Goal: Information Seeking & Learning: Learn about a topic

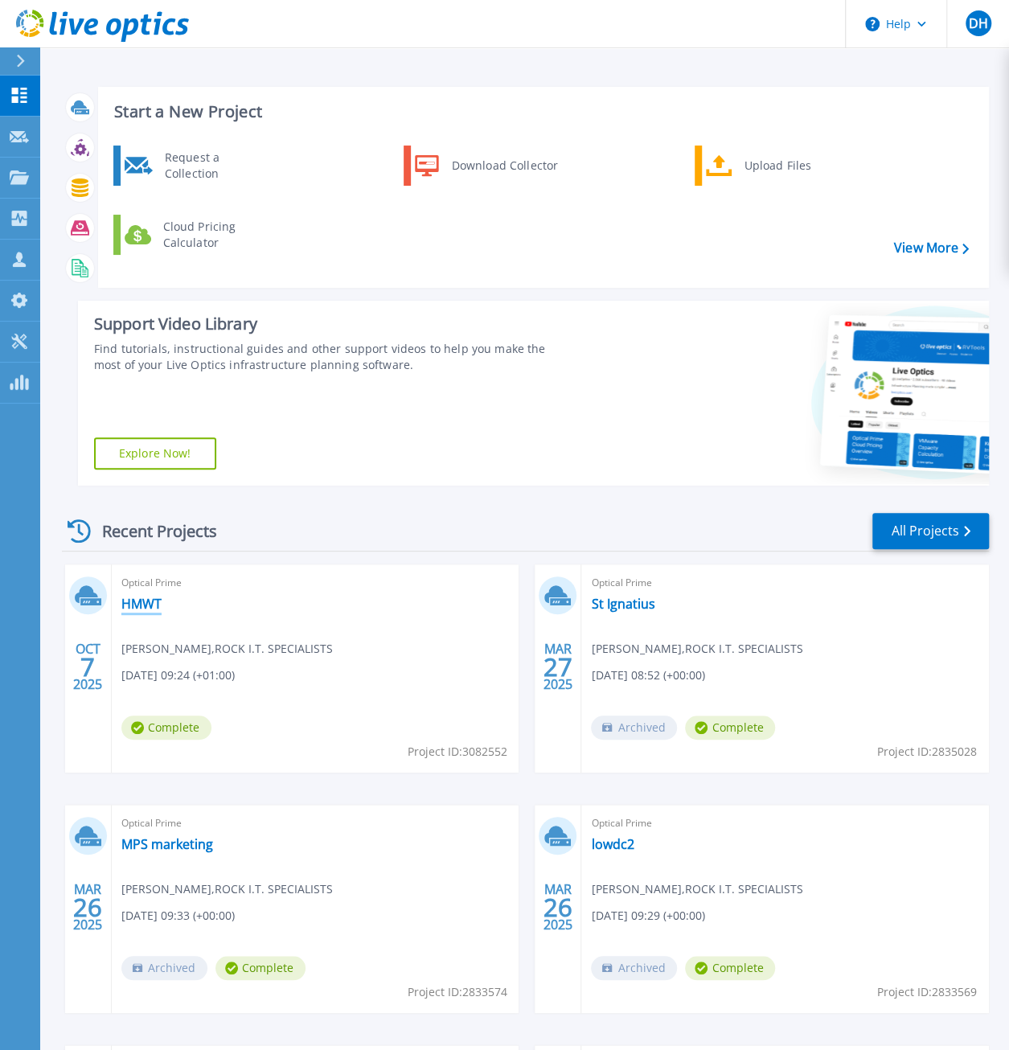
click at [159, 609] on link "HMWT" at bounding box center [141, 604] width 40 height 16
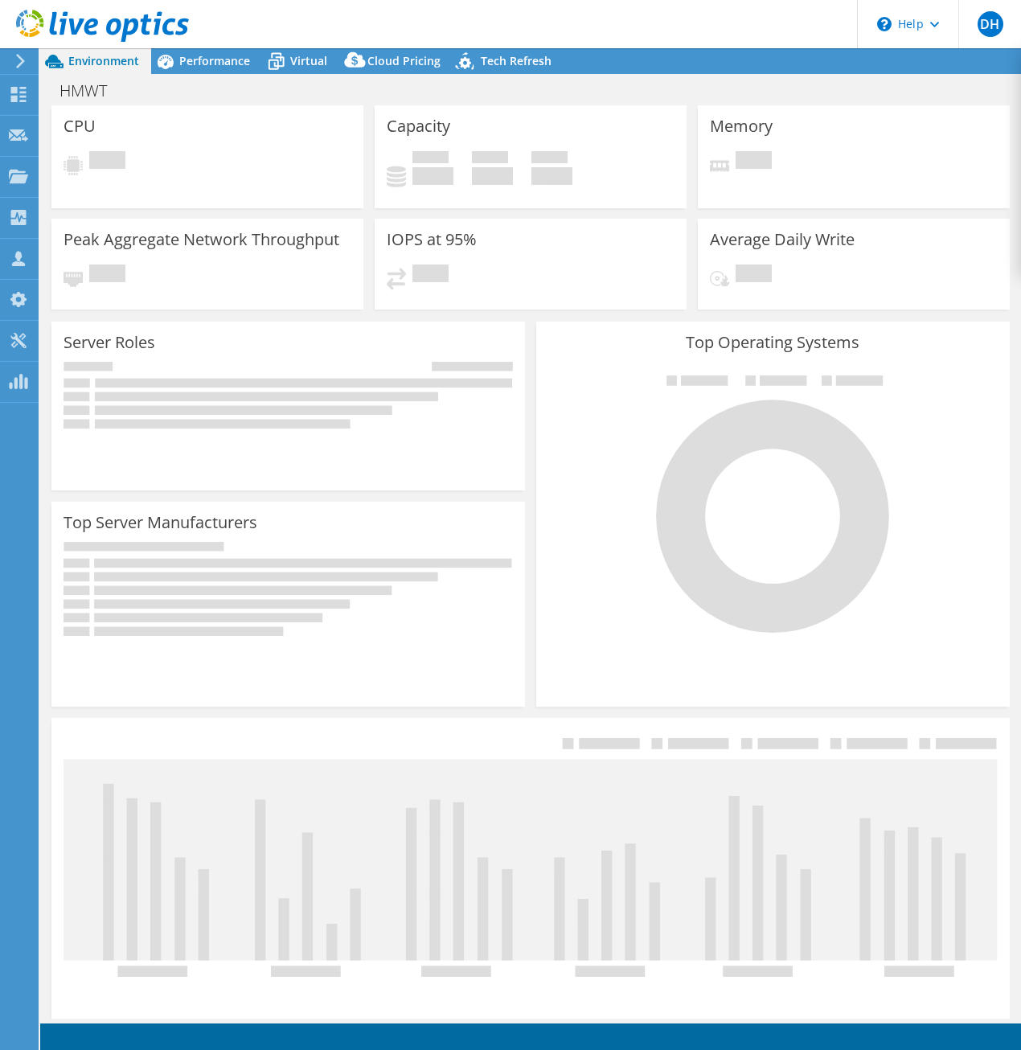
select select "USD"
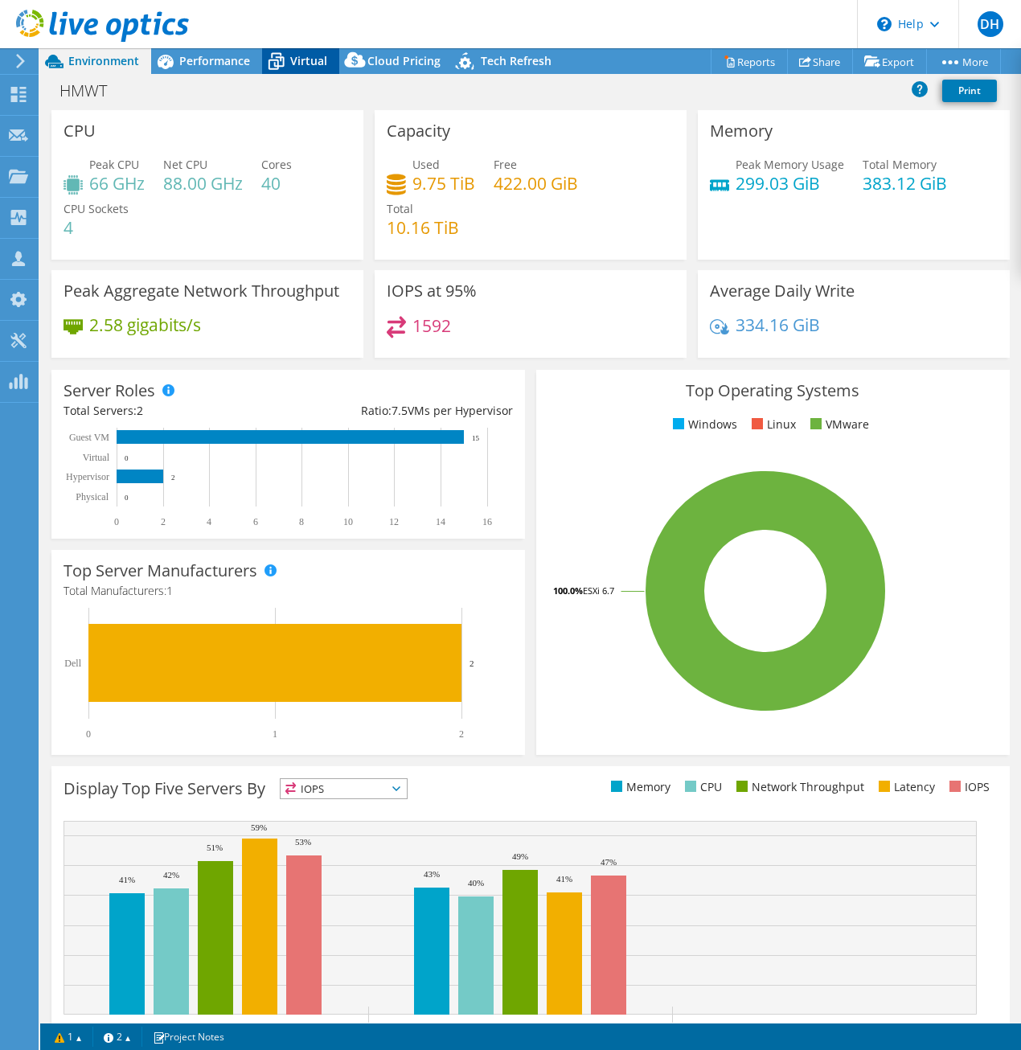
click at [285, 55] on icon at bounding box center [276, 61] width 28 height 28
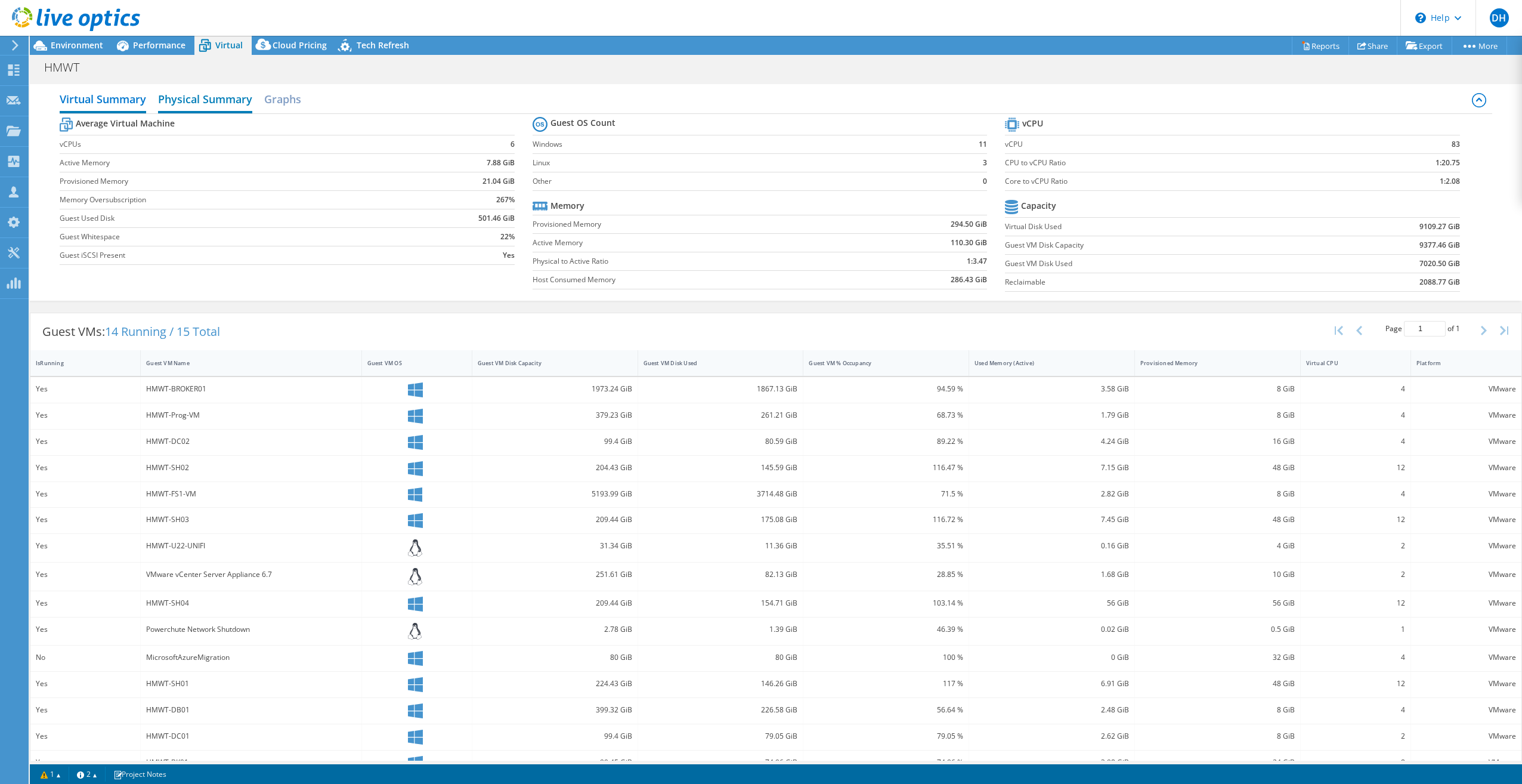
click at [180, 96] on h2 "Physical Summary" at bounding box center [205, 99] width 94 height 26
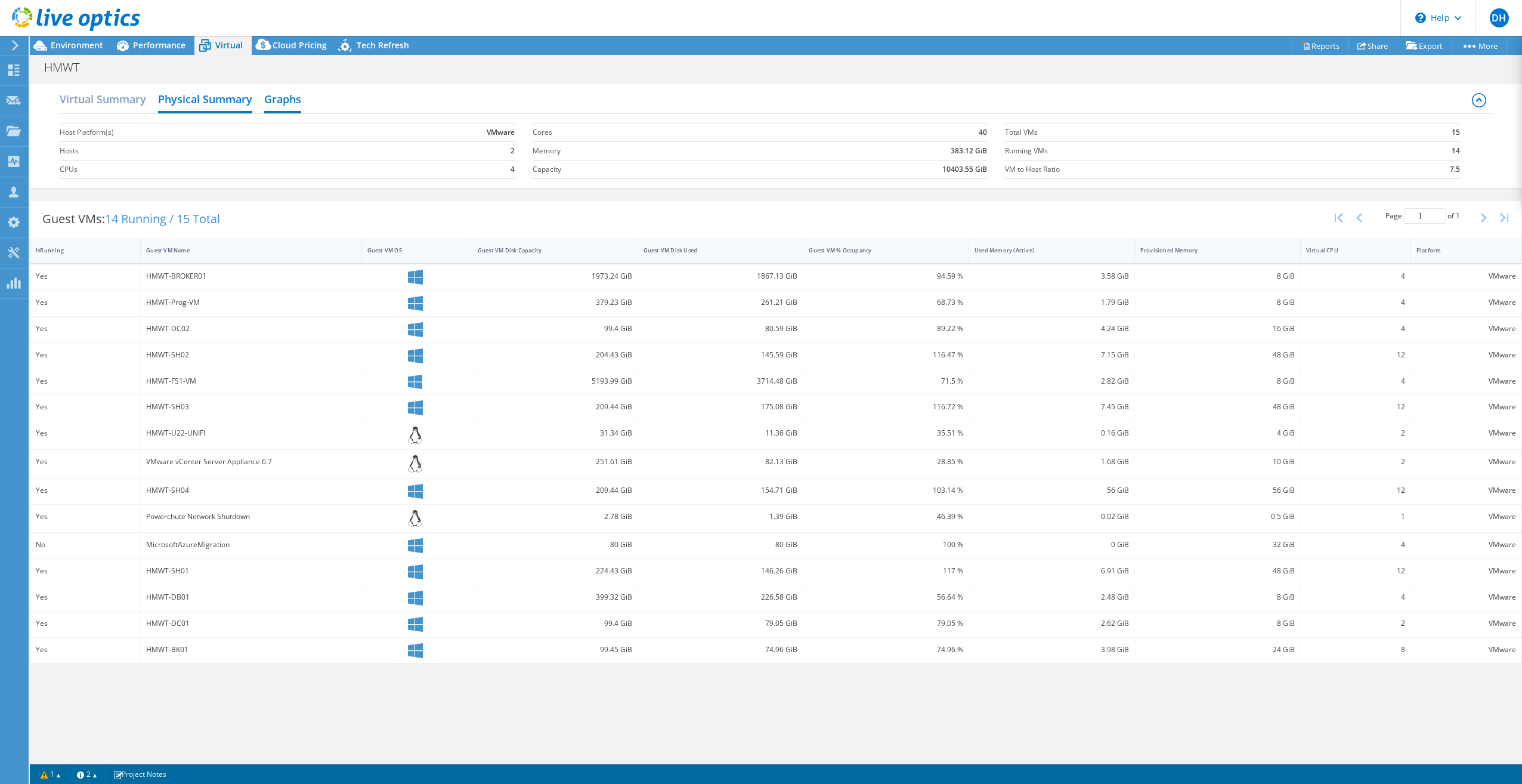
click at [267, 101] on h2 "Graphs" at bounding box center [283, 99] width 37 height 26
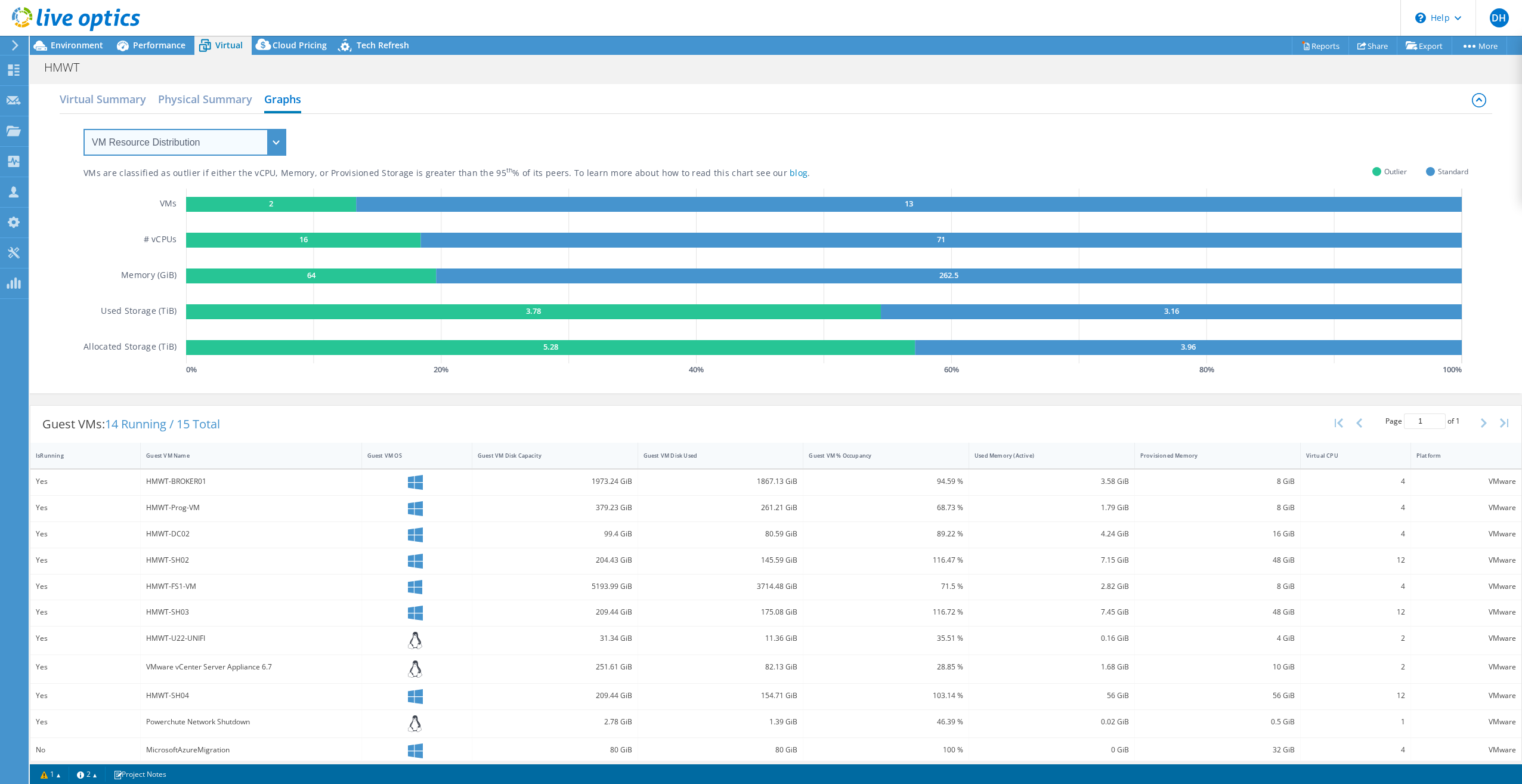
click at [272, 142] on select "VM Resource Distribution Provisioning Contrast Over Provisioning" at bounding box center [185, 142] width 202 height 27
click at [84, 129] on select "VM Resource Distribution Provisioning Contrast Over Provisioning" at bounding box center [185, 142] width 202 height 27
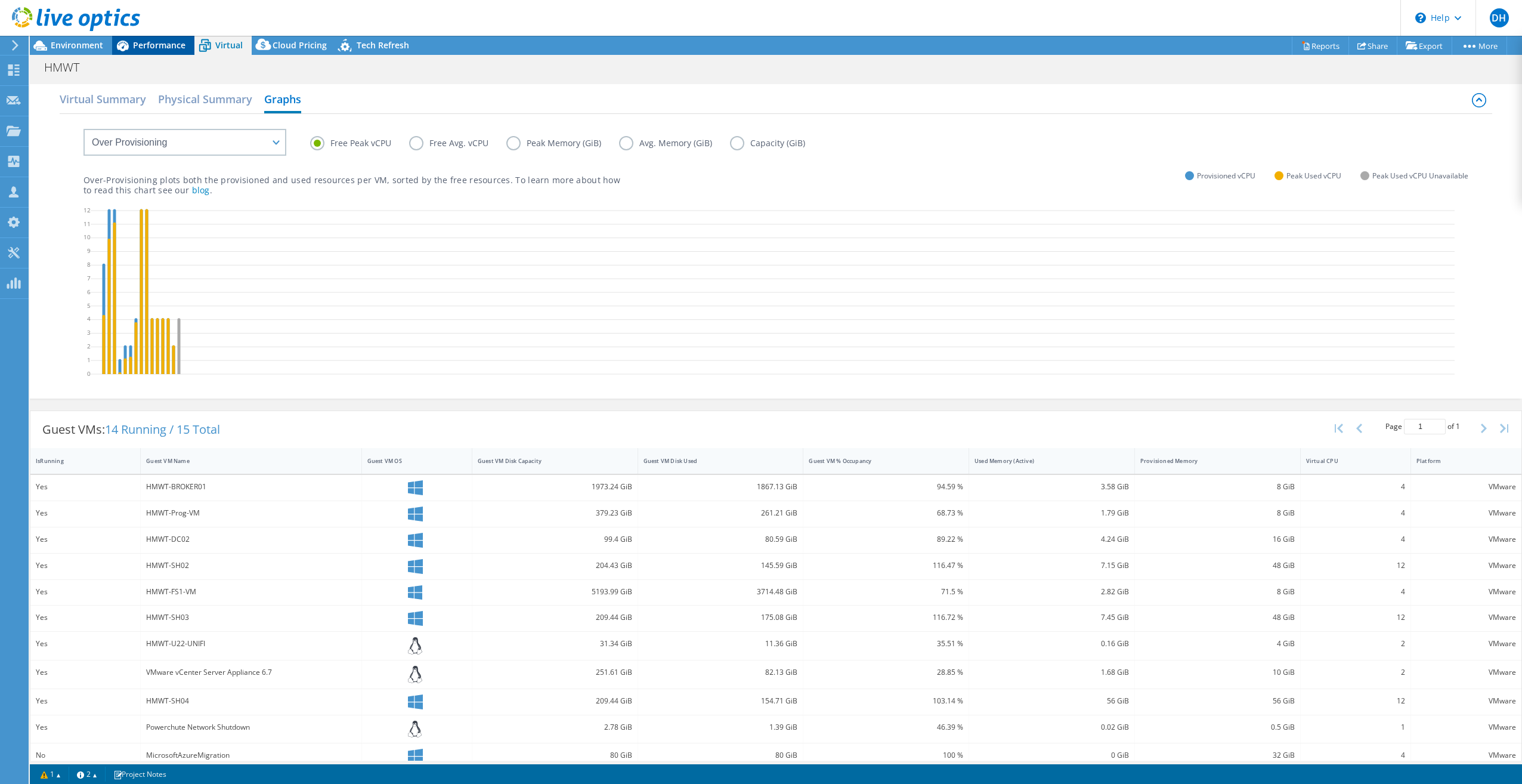
click at [160, 47] on span "Performance" at bounding box center [159, 45] width 53 height 11
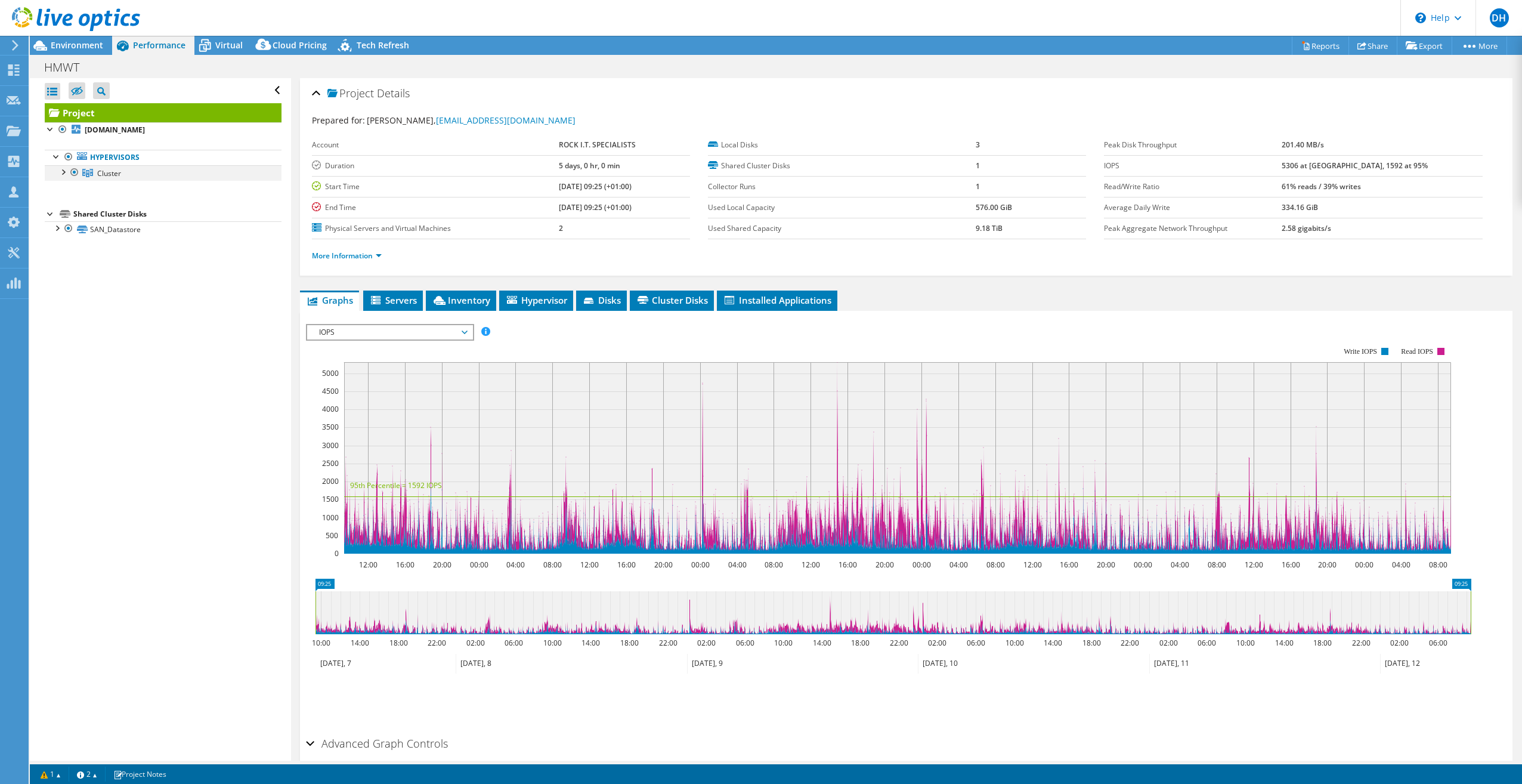
click at [62, 171] on div at bounding box center [62, 171] width 12 height 12
click at [67, 188] on div at bounding box center [68, 187] width 12 height 12
click at [67, 247] on div at bounding box center [68, 249] width 12 height 12
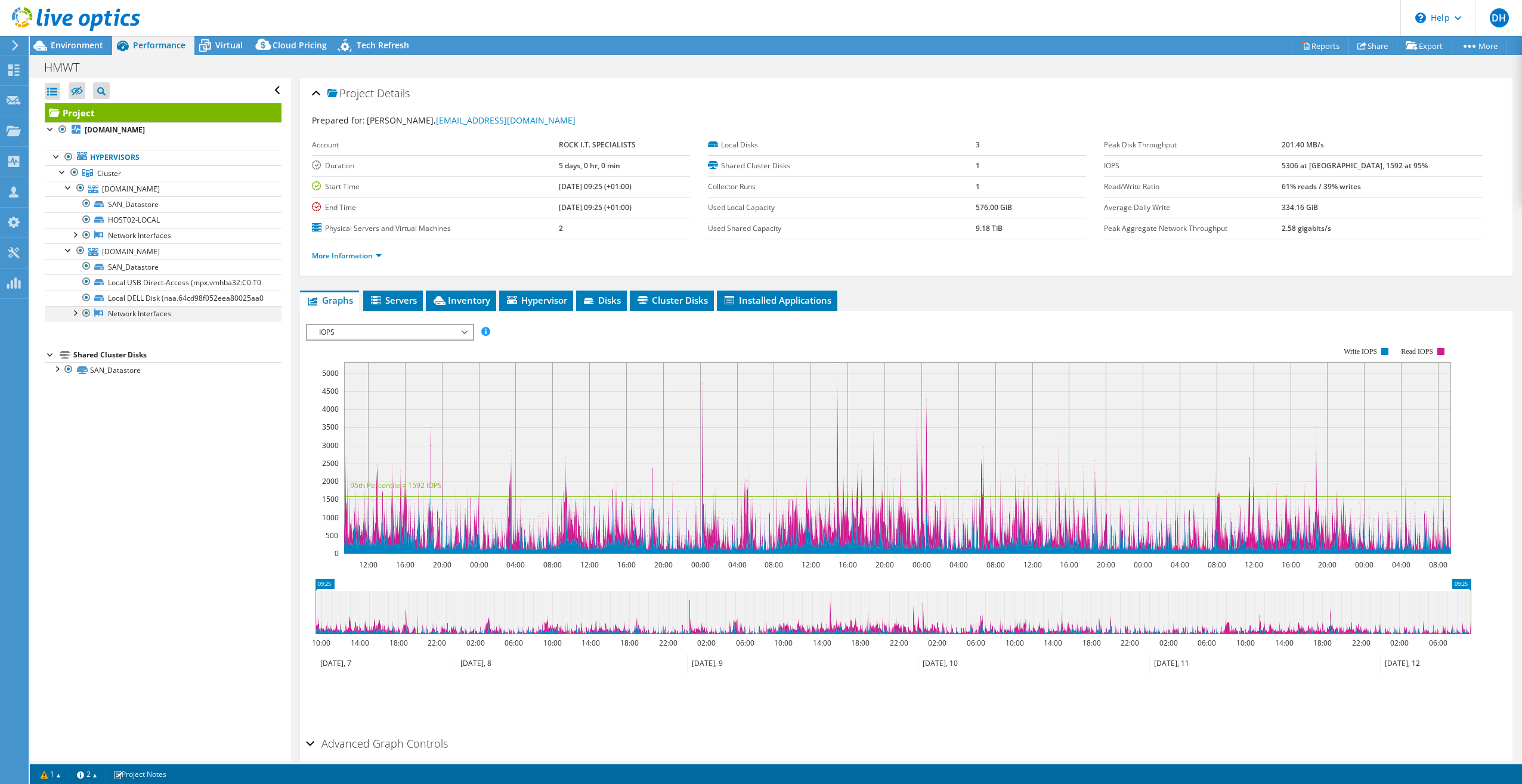
click at [75, 318] on div at bounding box center [74, 312] width 12 height 12
click at [56, 90] on div at bounding box center [52, 91] width 16 height 17
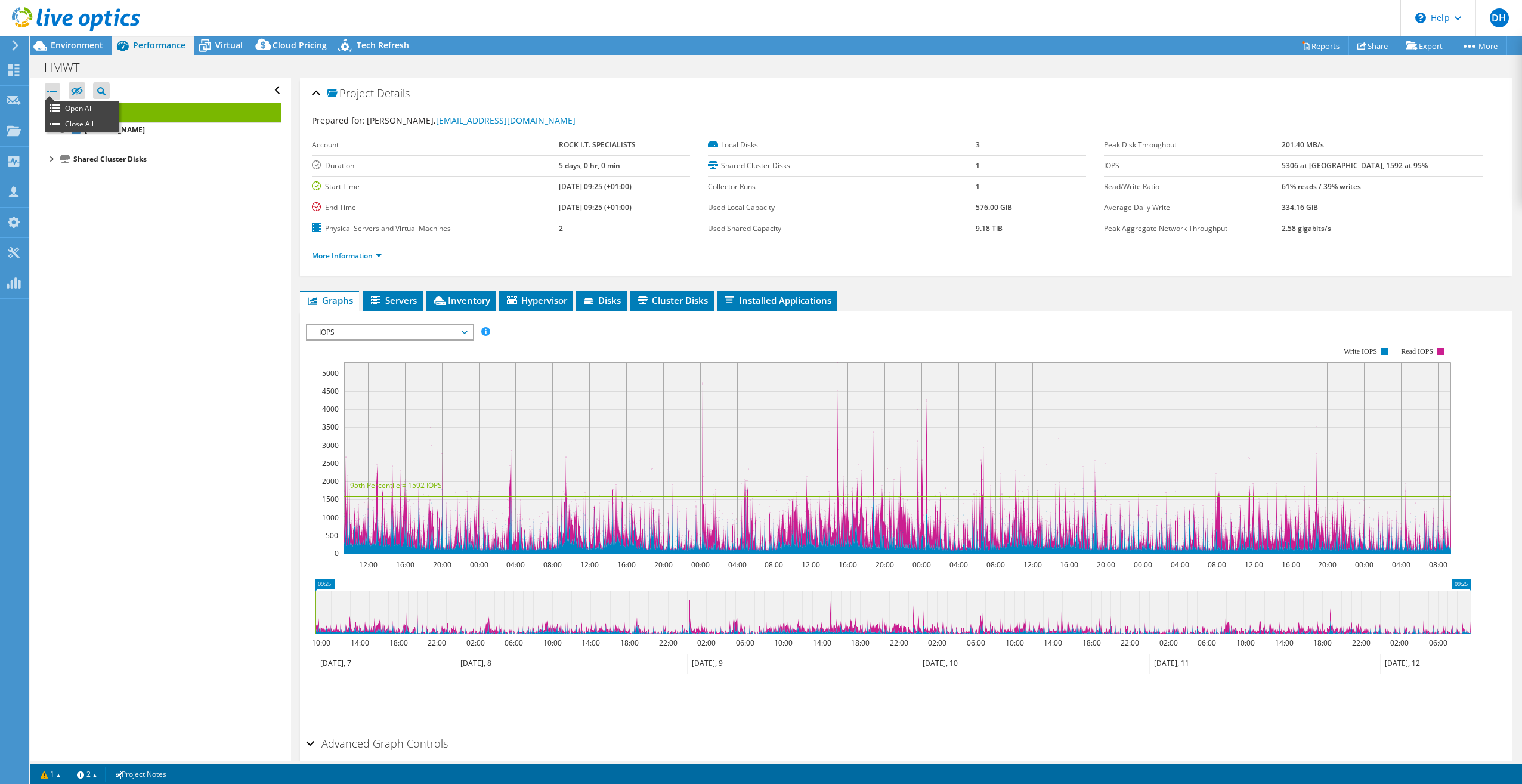
click at [53, 86] on div at bounding box center [52, 91] width 16 height 17
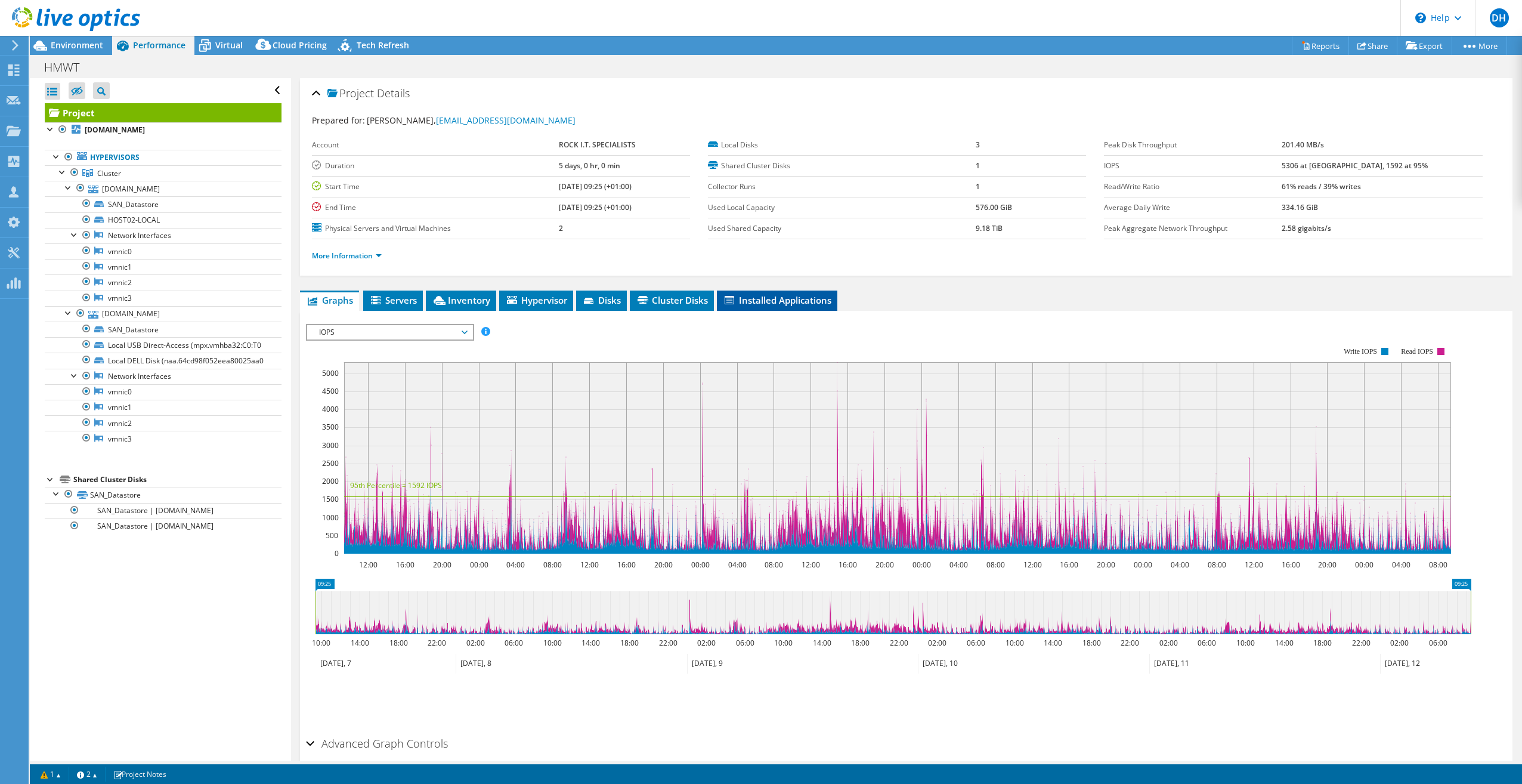
click at [757, 297] on span "Installed Applications" at bounding box center [777, 300] width 108 height 12
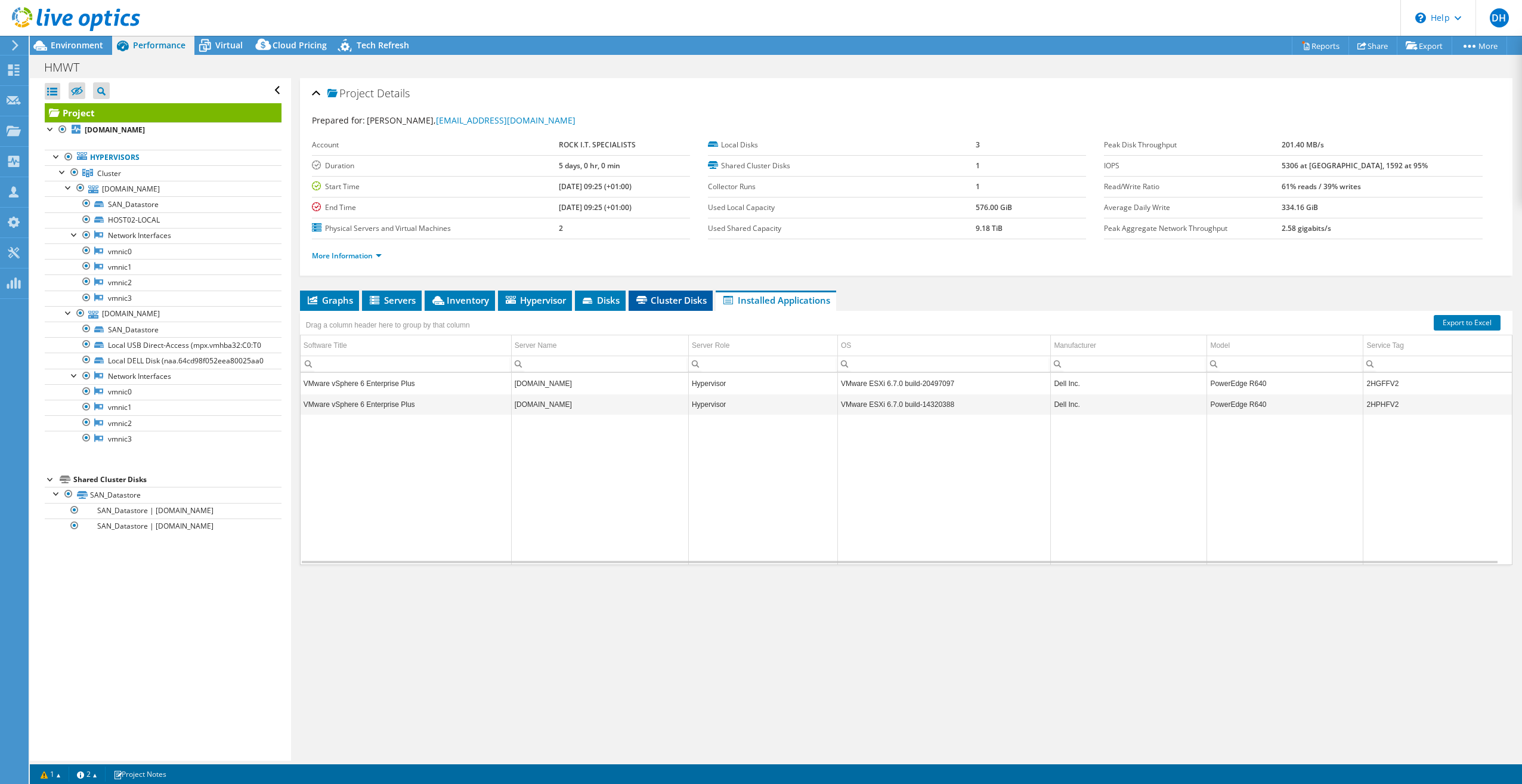
click at [681, 306] on li "Cluster Disks" at bounding box center [671, 300] width 84 height 20
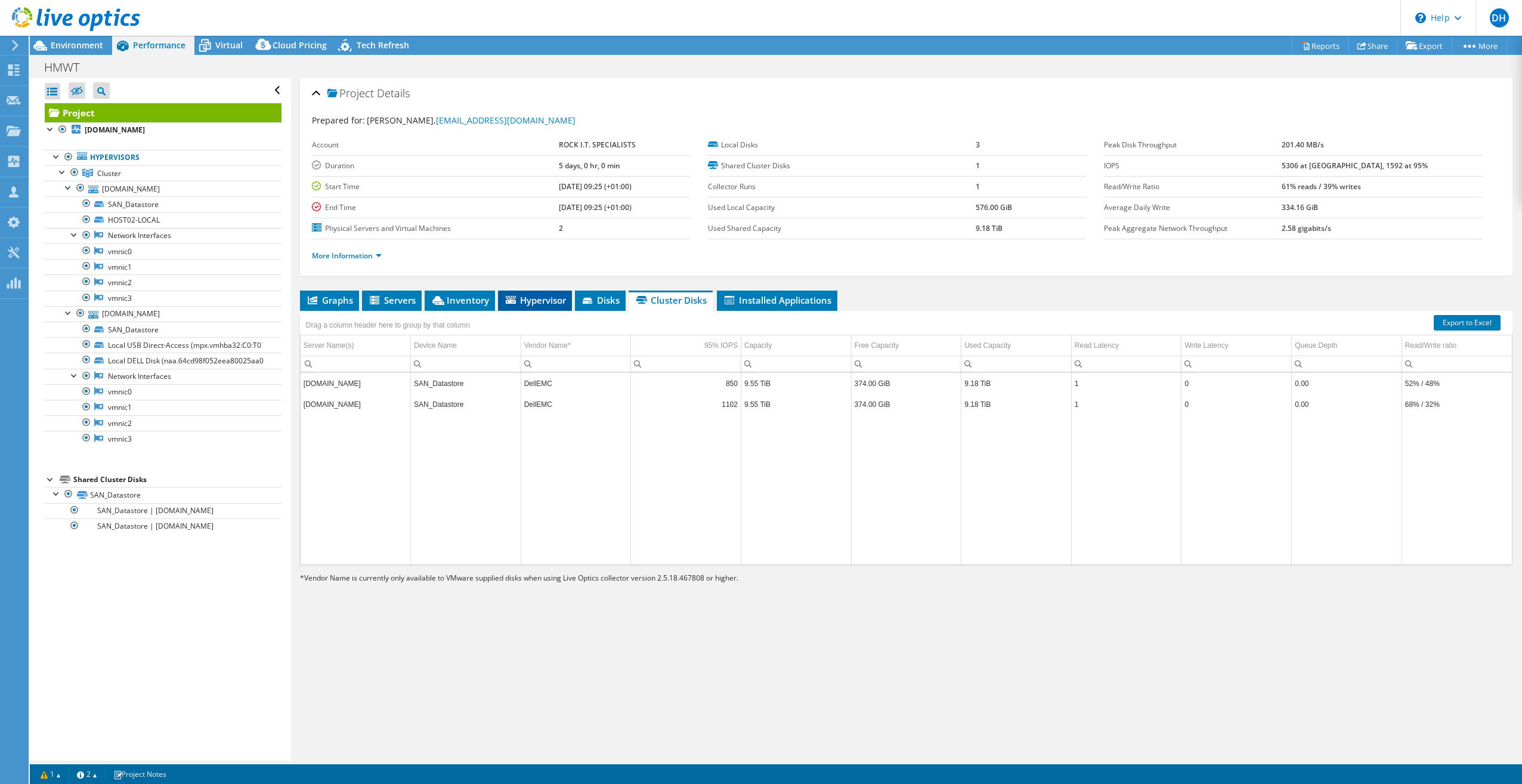
click at [543, 303] on span "Hypervisor" at bounding box center [536, 300] width 62 height 12
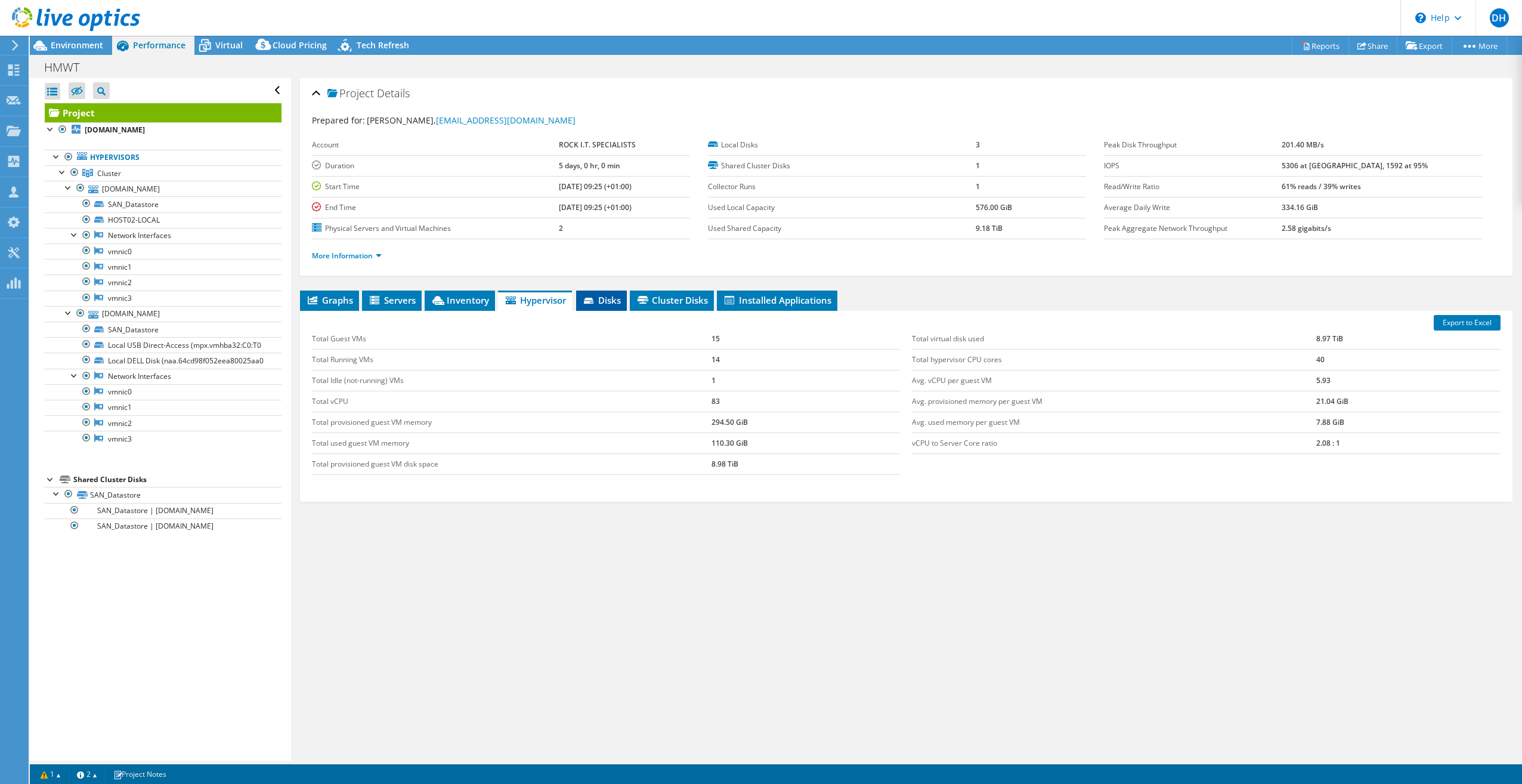
click at [604, 302] on span "Disks" at bounding box center [602, 300] width 39 height 12
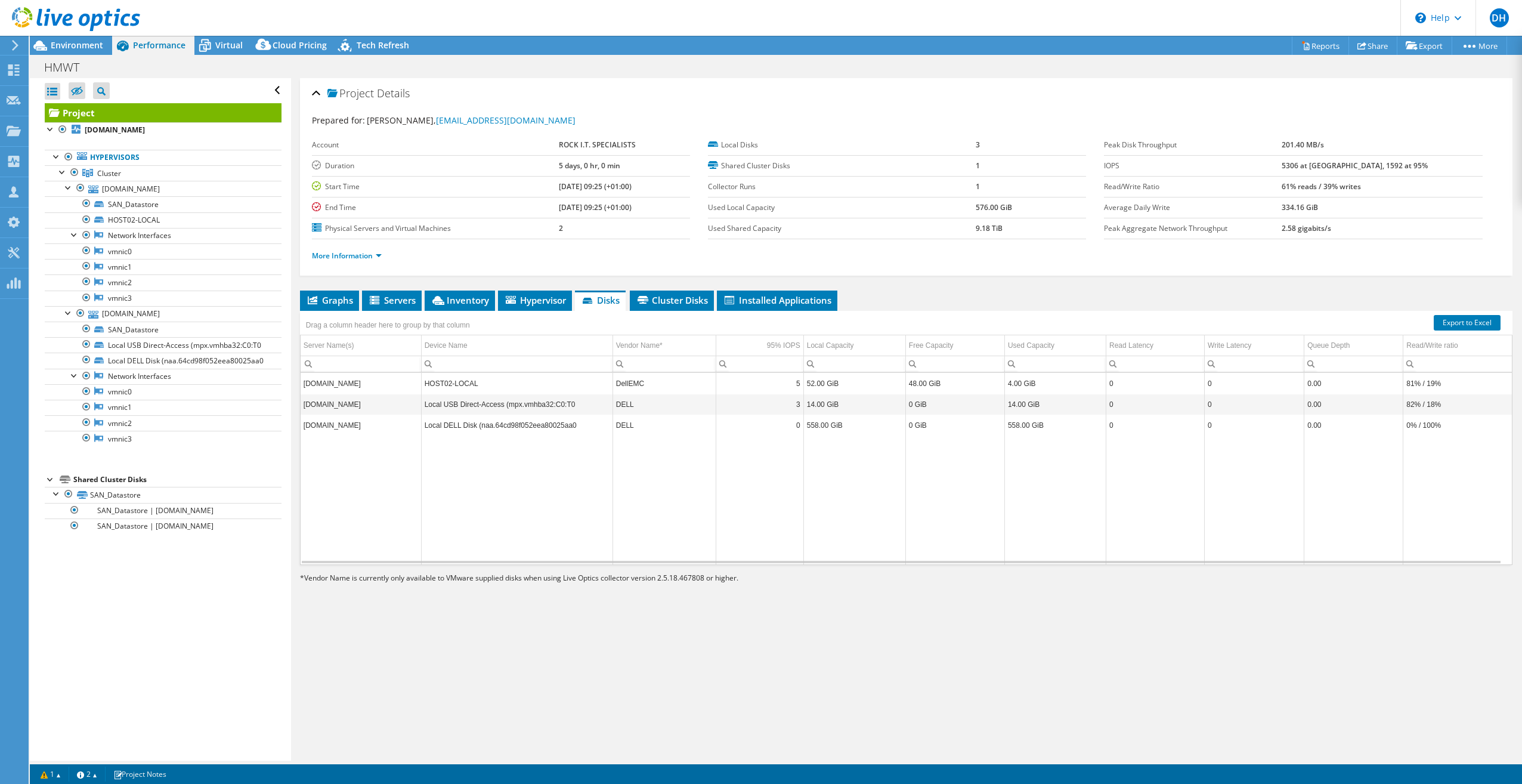
click at [576, 419] on td "Local DELL Disk (naa.64cd98f052eea80025aa0" at bounding box center [517, 425] width 191 height 21
click at [647, 296] on icon at bounding box center [643, 300] width 10 height 7
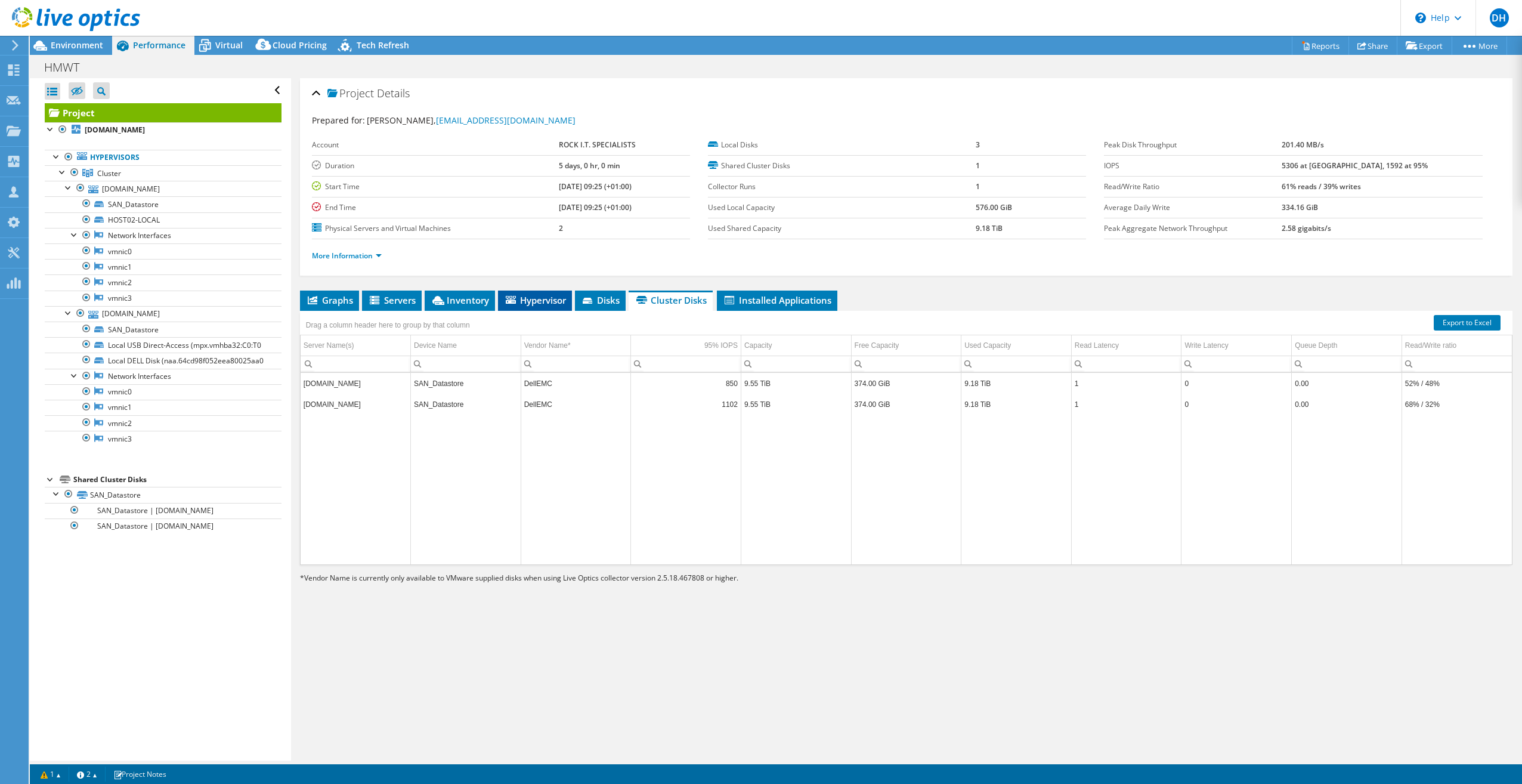
click at [513, 303] on span "Hypervisor" at bounding box center [536, 300] width 62 height 12
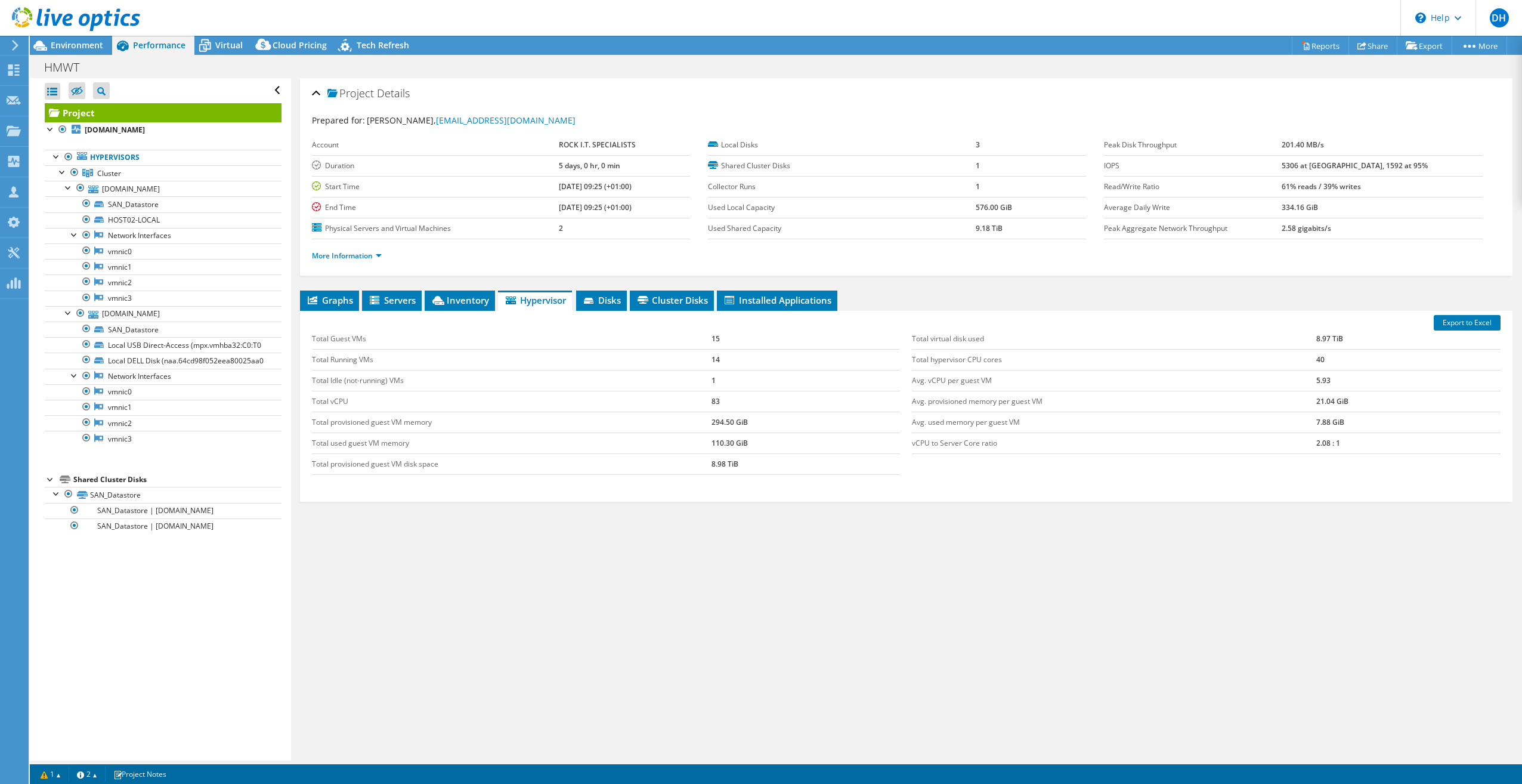
click at [757, 461] on div "Total Guest VMs 15 Total Running VMs 14 Total Idle (not-running) VMs 1 Total vC…" at bounding box center [906, 401] width 1201 height 170
click at [452, 303] on span "Inventory" at bounding box center [460, 300] width 59 height 12
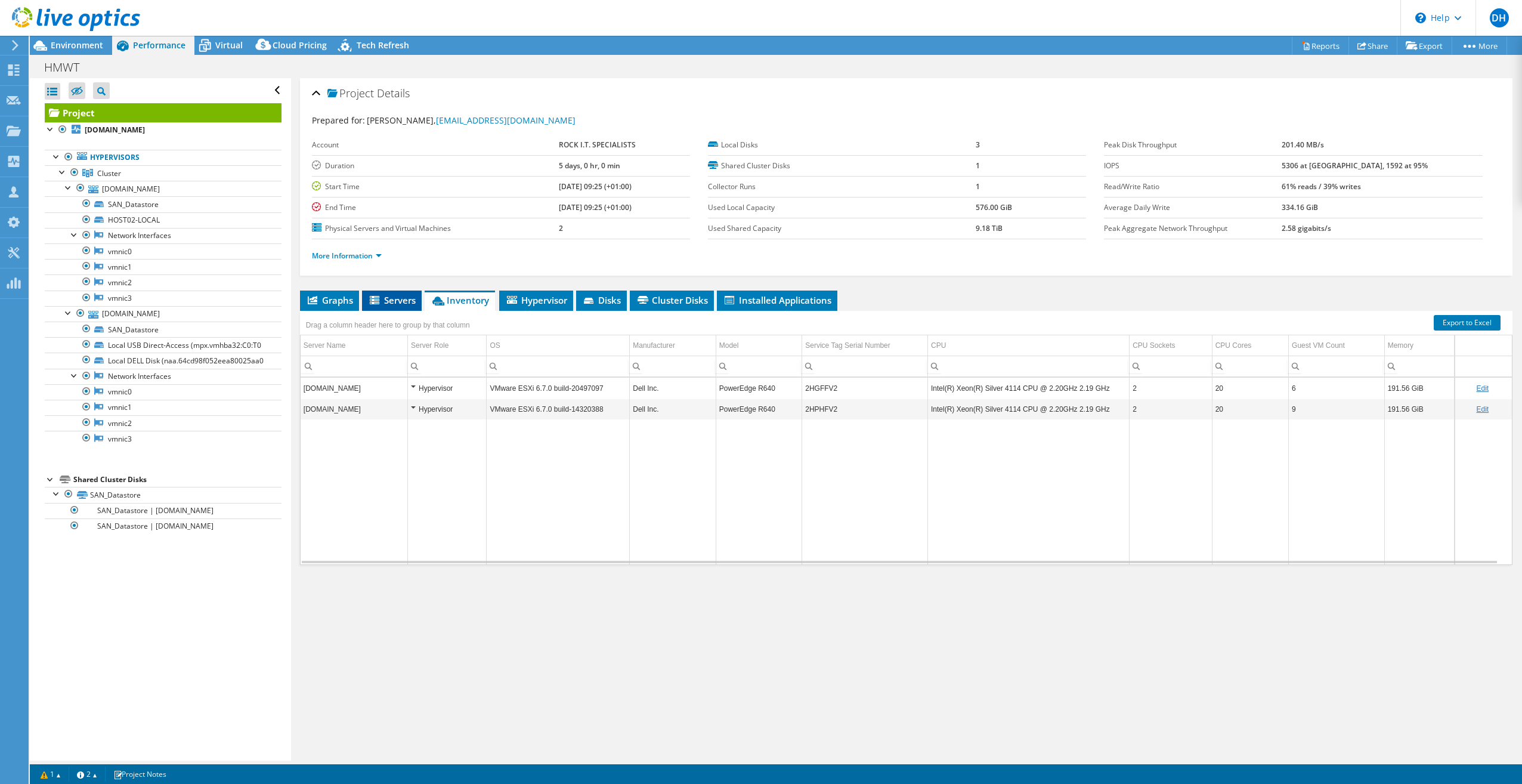
click at [406, 303] on span "Servers" at bounding box center [392, 300] width 47 height 12
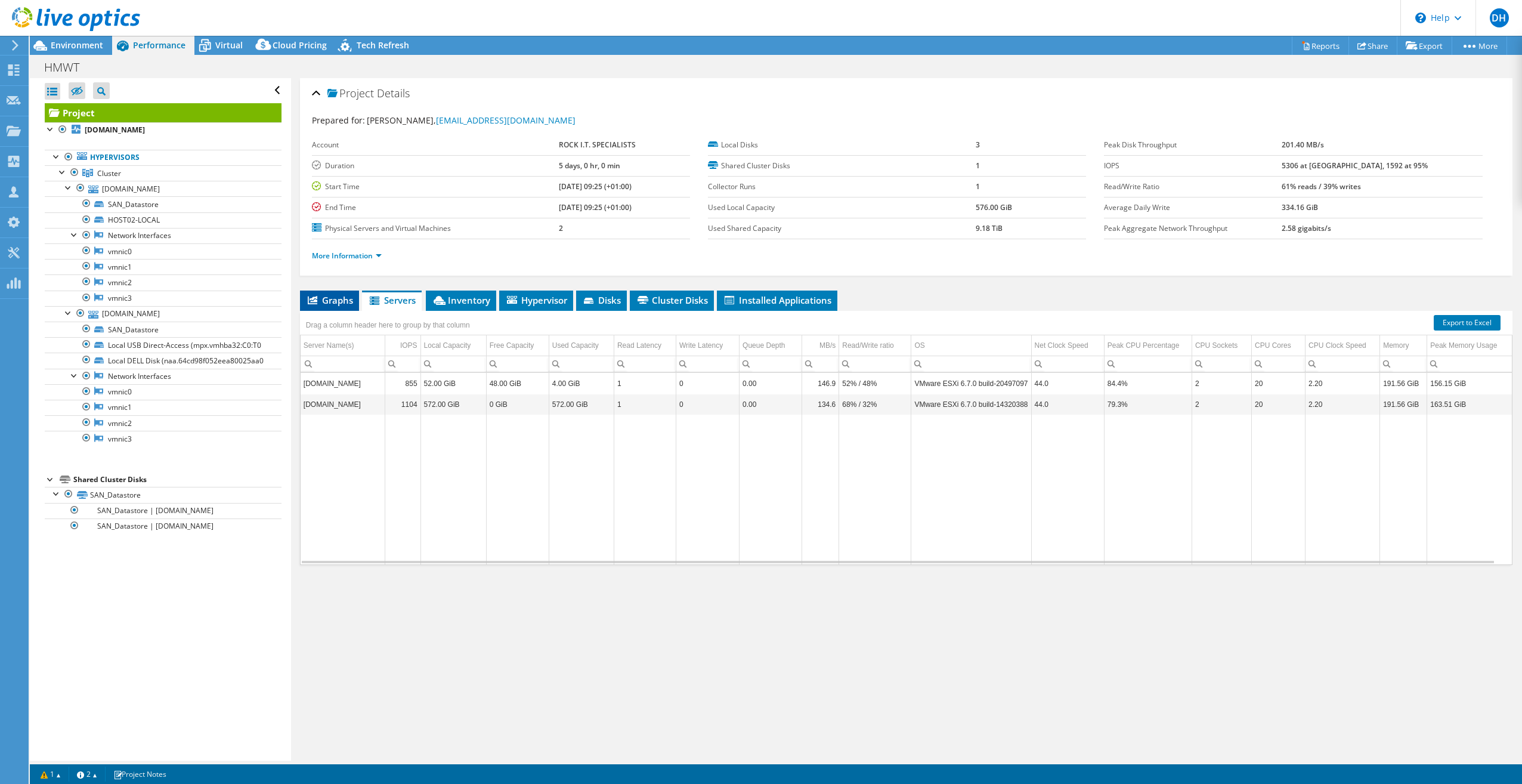
click at [343, 300] on span "Graphs" at bounding box center [330, 300] width 47 height 12
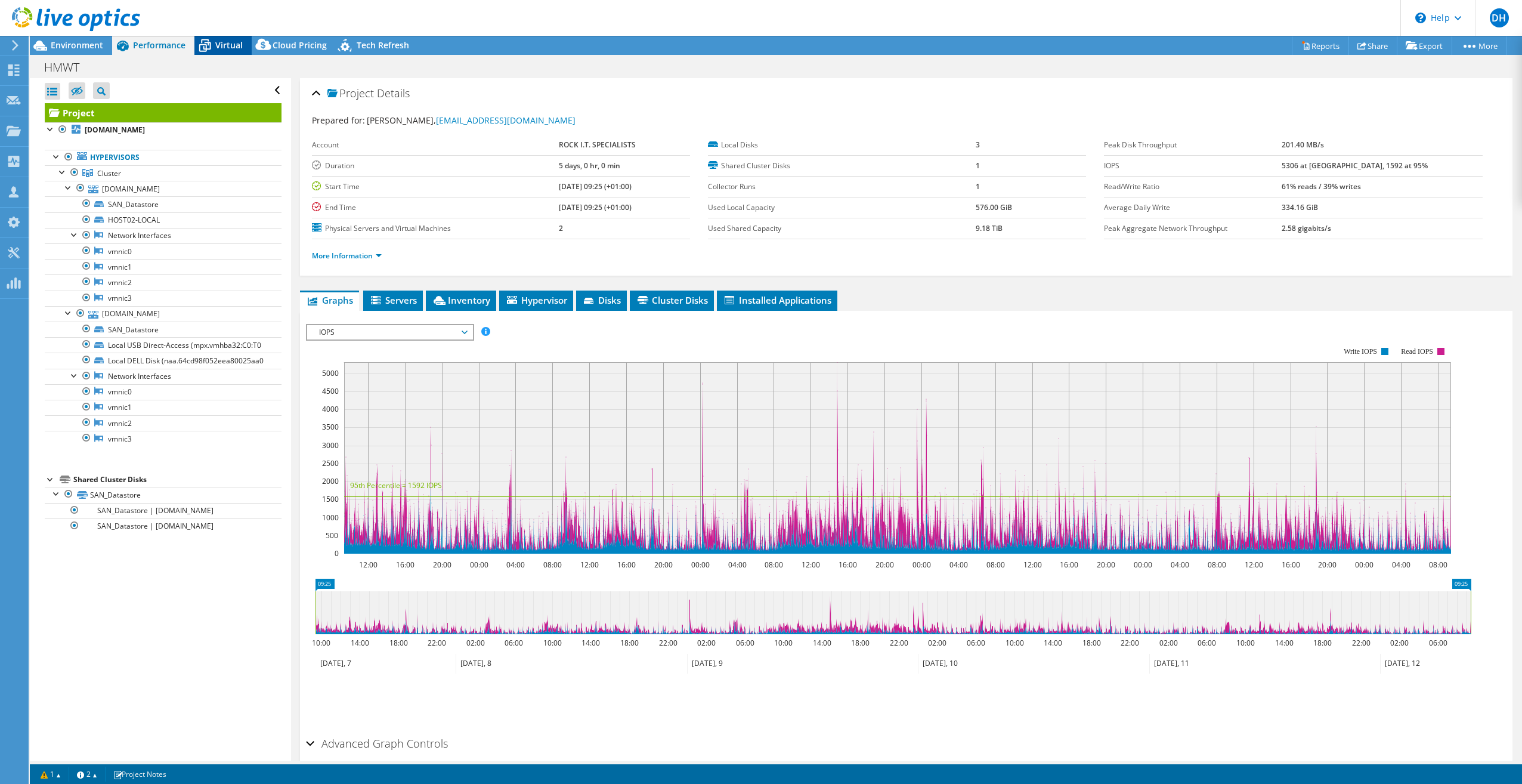
click at [233, 45] on span "Virtual" at bounding box center [228, 45] width 27 height 11
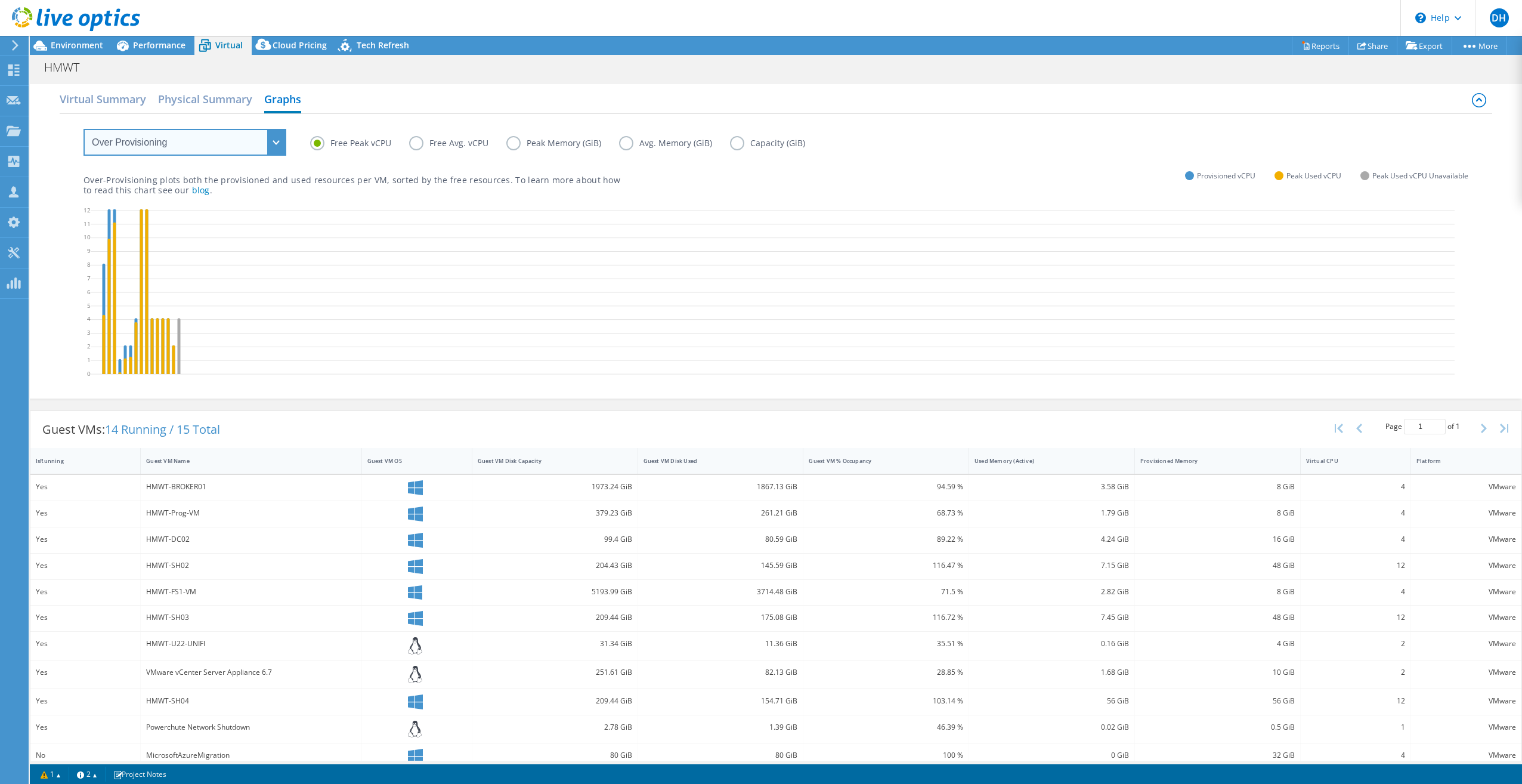
click at [223, 148] on select "VM Resource Distribution Provisioning Contrast Over Provisioning" at bounding box center [185, 142] width 202 height 27
click at [84, 129] on select "VM Resource Distribution Provisioning Contrast Over Provisioning" at bounding box center [185, 142] width 202 height 27
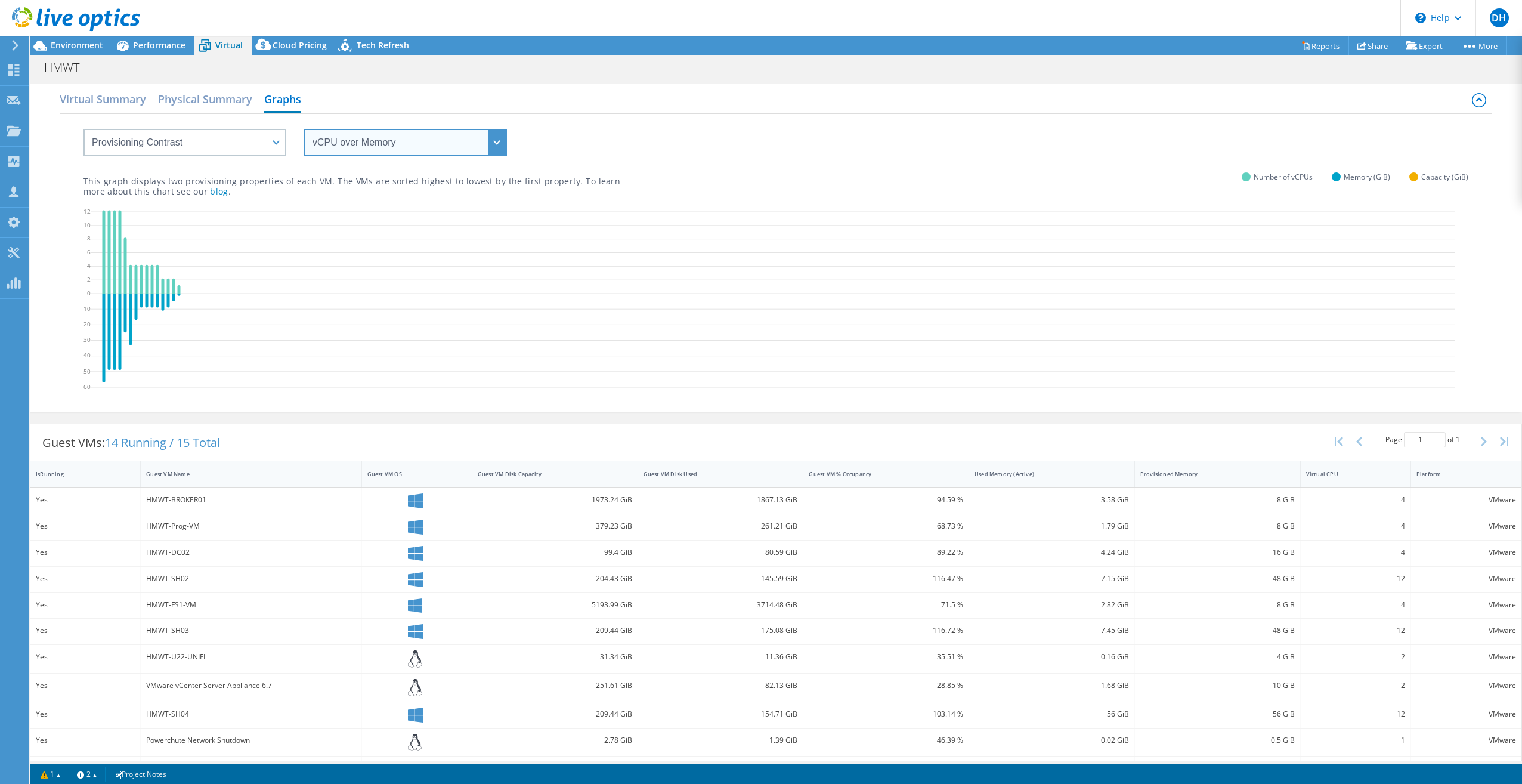
click at [376, 135] on select "vCPU over Memory vCPU over Capacity Memory over vCPU Memory over Capacity Capac…" at bounding box center [405, 142] width 202 height 27
click at [379, 138] on select "vCPU over Memory vCPU over Capacity Memory over vCPU Memory over Capacity Capac…" at bounding box center [405, 142] width 202 height 27
click at [211, 139] on select "VM Resource Distribution Provisioning Contrast Over Provisioning" at bounding box center [185, 142] width 202 height 27
click at [84, 129] on select "VM Resource Distribution Provisioning Contrast Over Provisioning" at bounding box center [185, 142] width 202 height 27
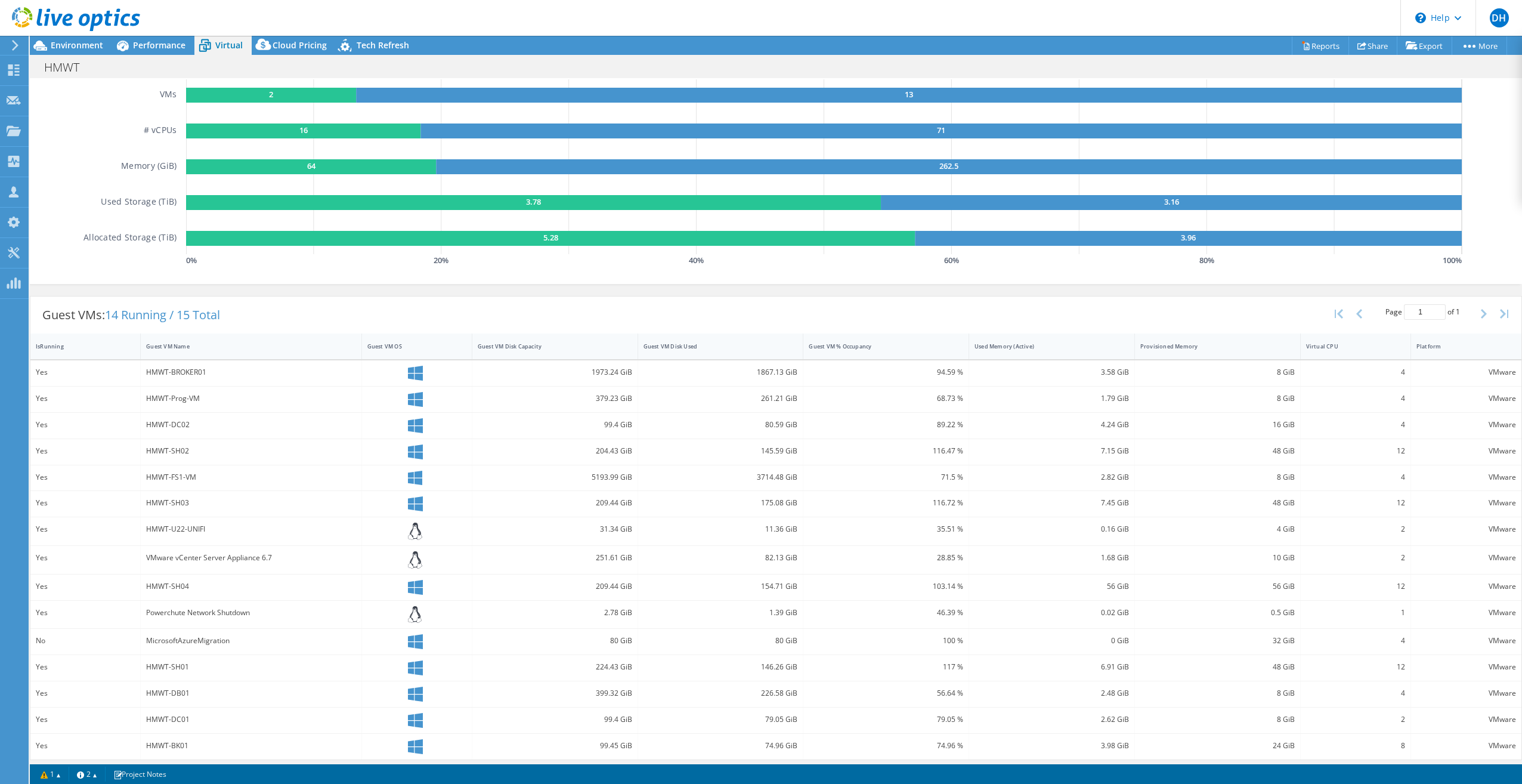
scroll to position [111, 0]
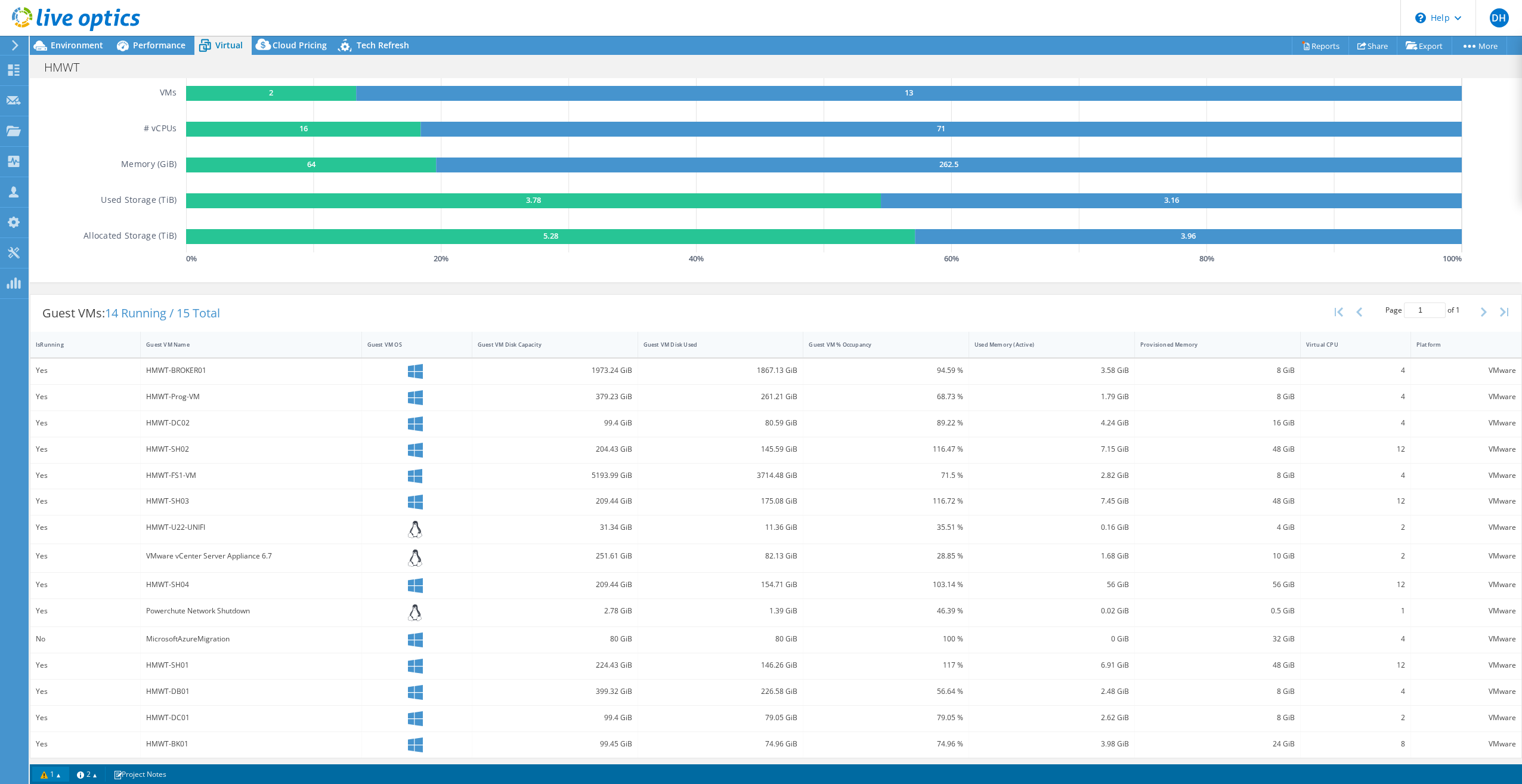
click at [37, 778] on link "1" at bounding box center [50, 774] width 37 height 15
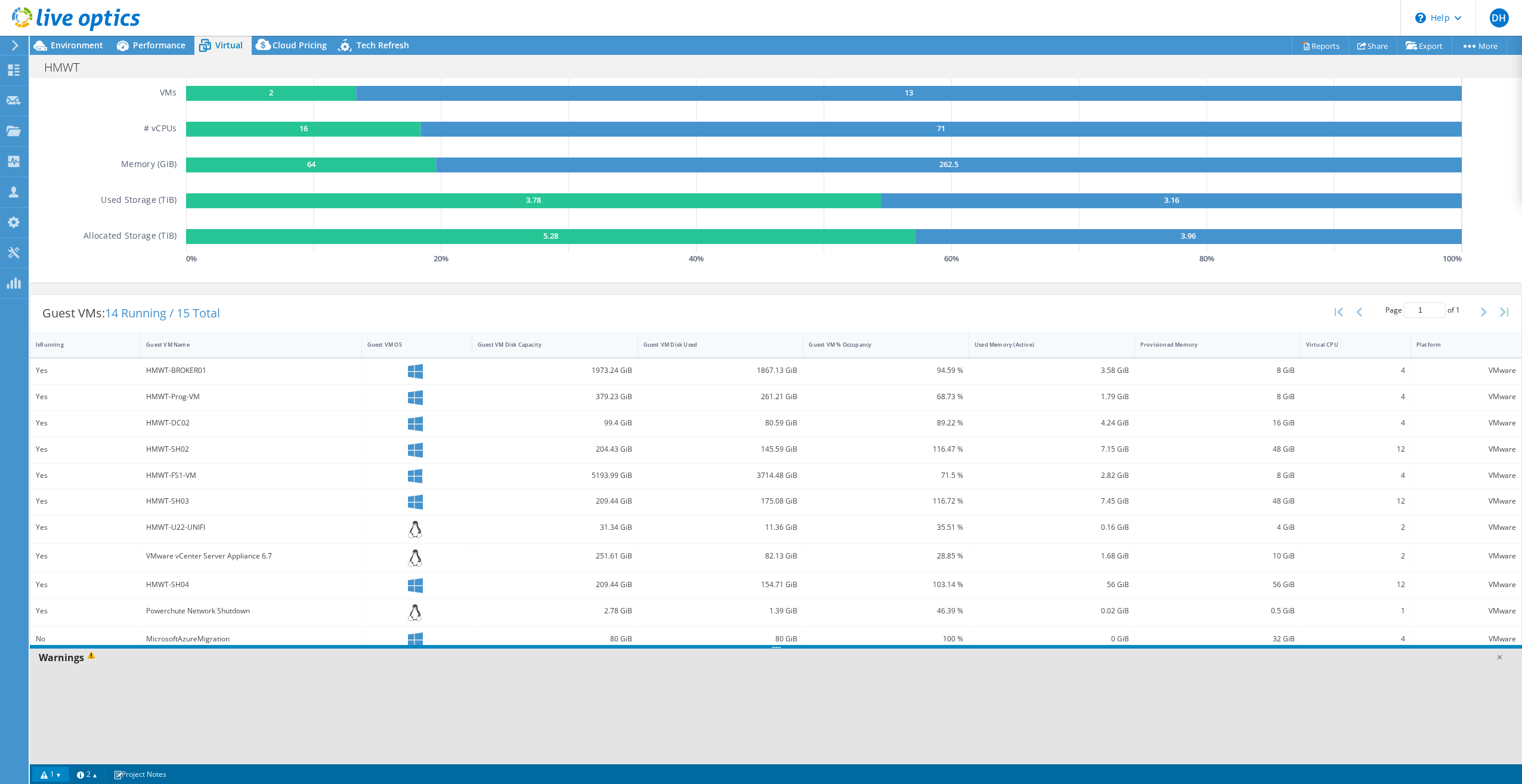
click at [47, 775] on link "1" at bounding box center [50, 774] width 37 height 15
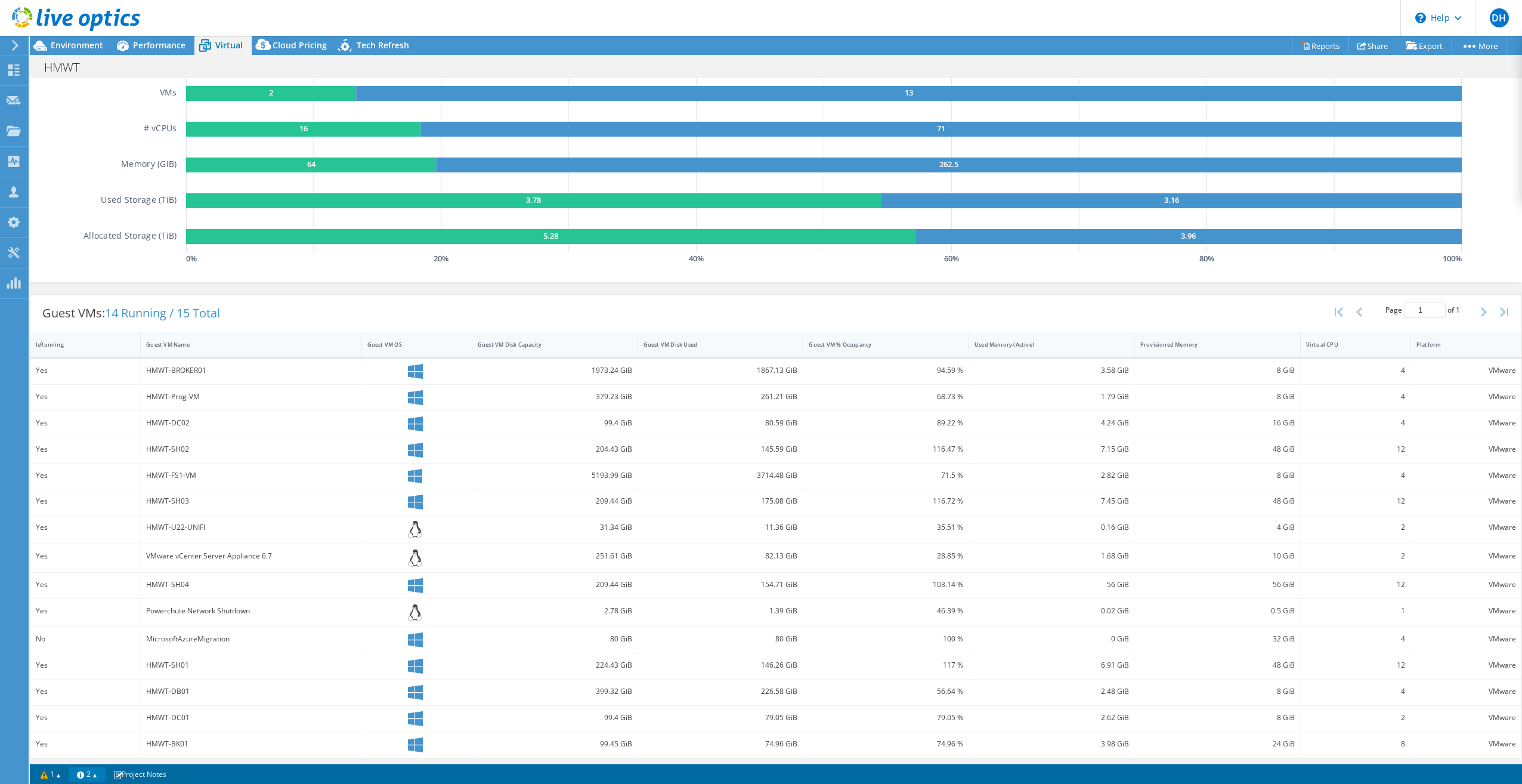
click at [96, 769] on link "2" at bounding box center [87, 774] width 37 height 15
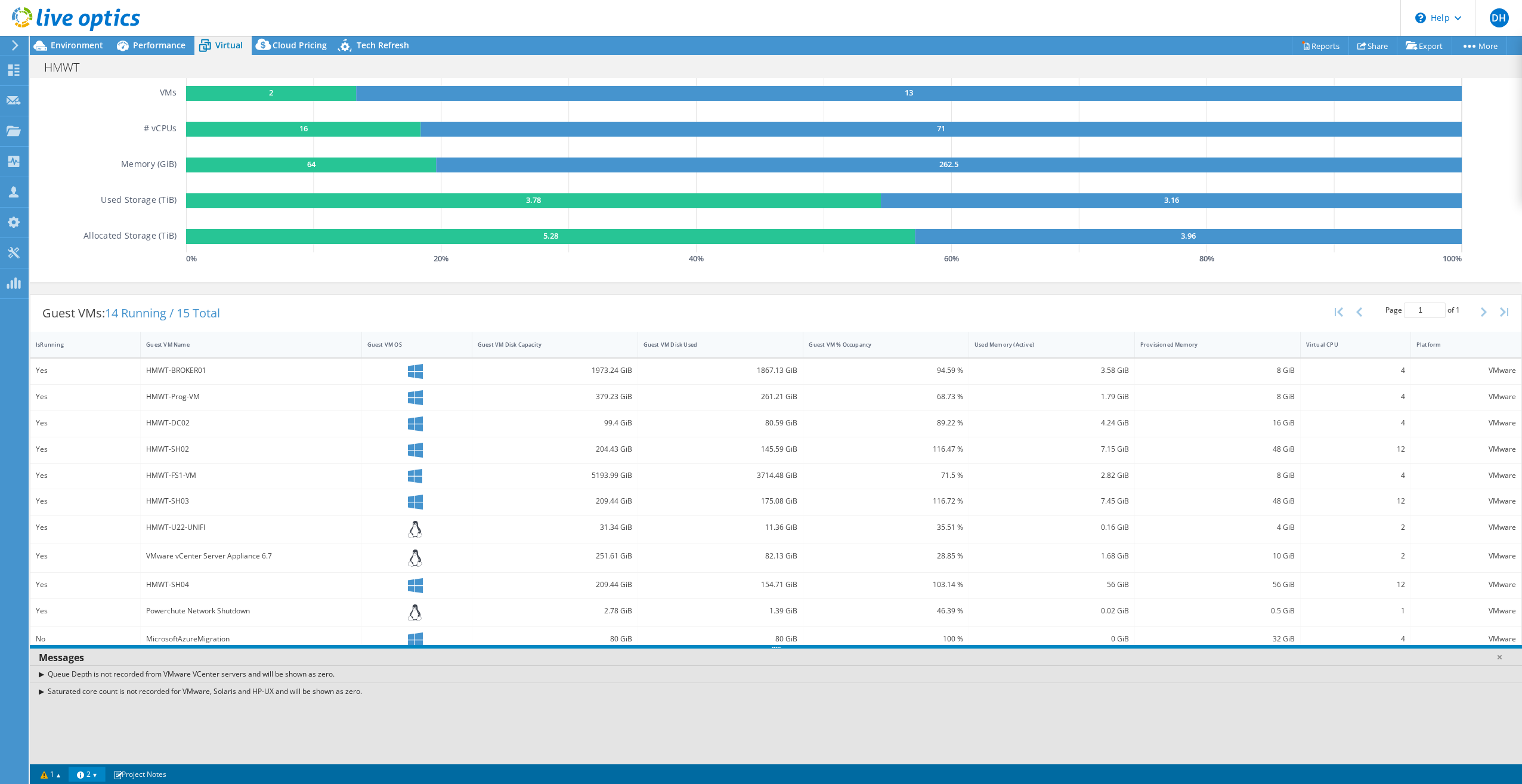
click at [97, 767] on link "2" at bounding box center [87, 774] width 37 height 15
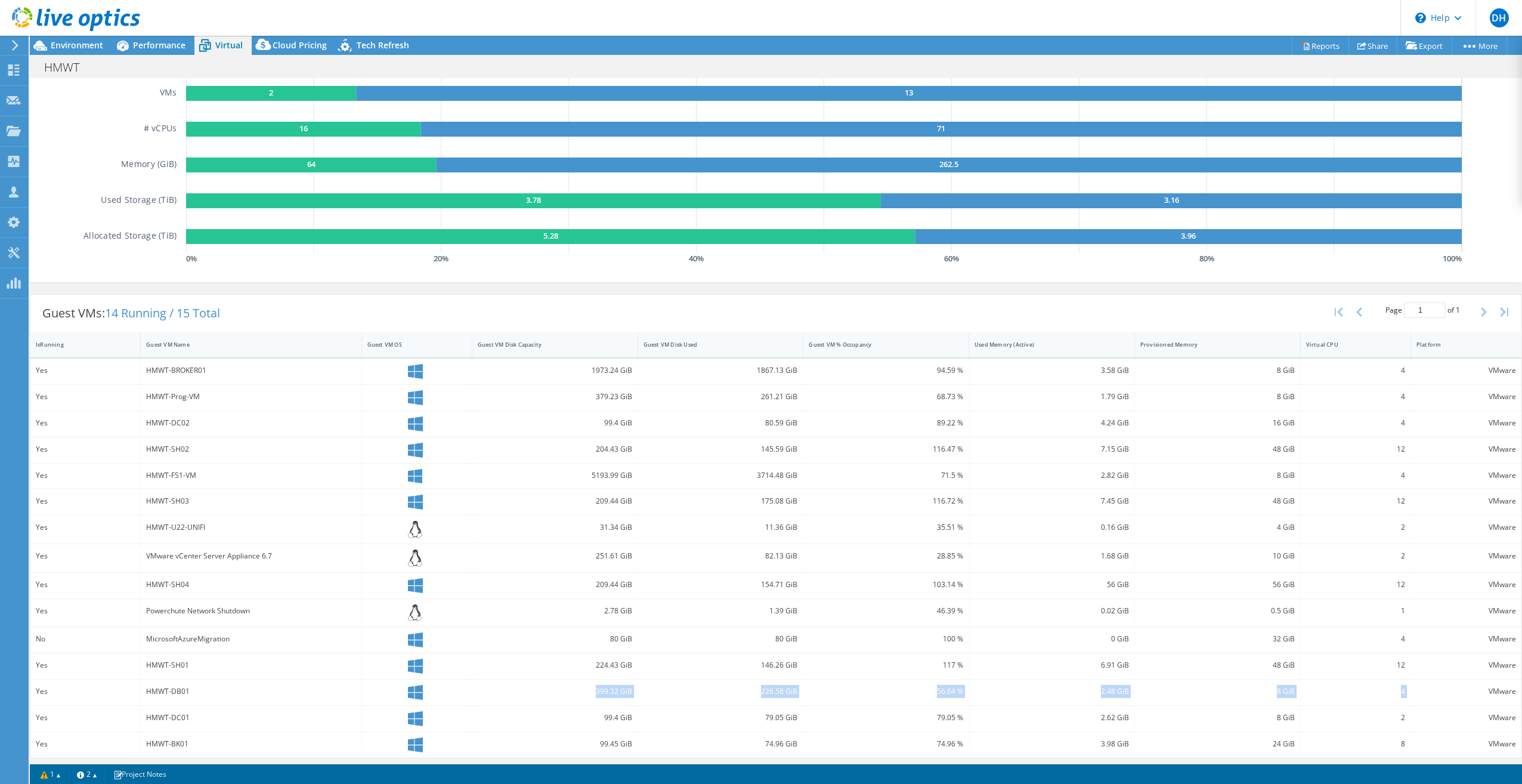
drag, startPoint x: 587, startPoint y: 688, endPoint x: 1440, endPoint y: 687, distance: 853.0
click at [757, 687] on div "Yes HMWT-DB01 399.32 GiB 226.58 GiB 56.64 % 2.48 GiB 8 GiB 4 VMware" at bounding box center [776, 692] width 1491 height 26
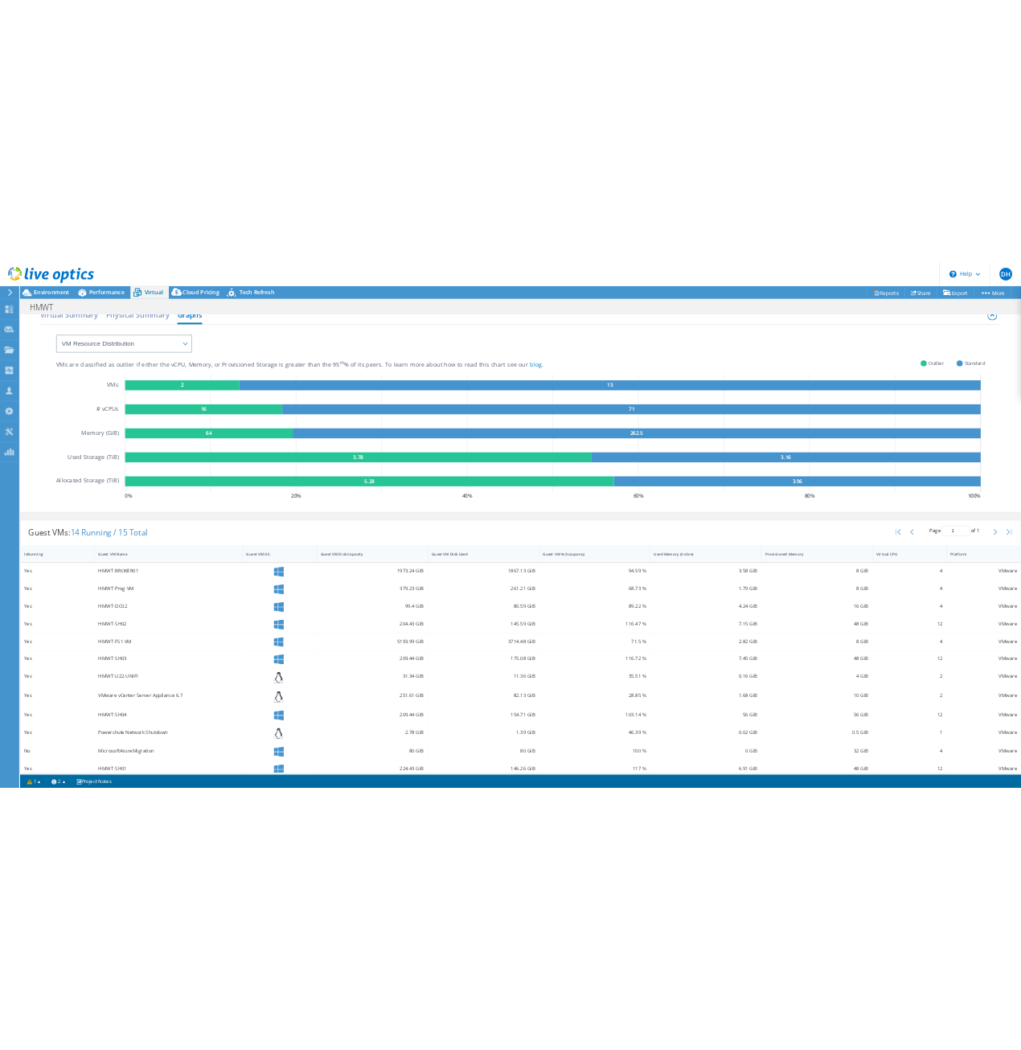
scroll to position [0, 0]
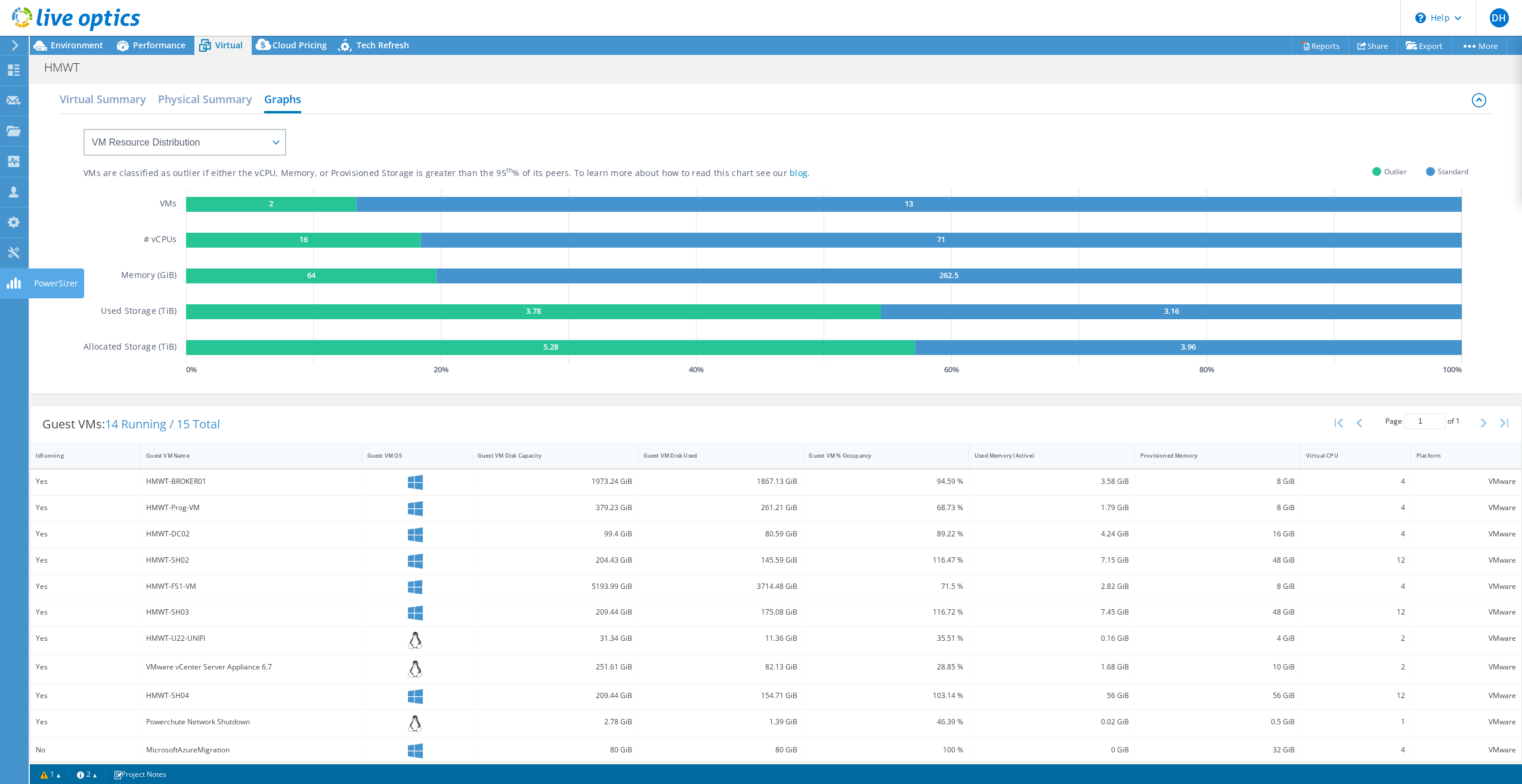
click at [10, 279] on icon at bounding box center [13, 283] width 14 height 11
click at [82, 41] on span "Environment" at bounding box center [76, 45] width 53 height 11
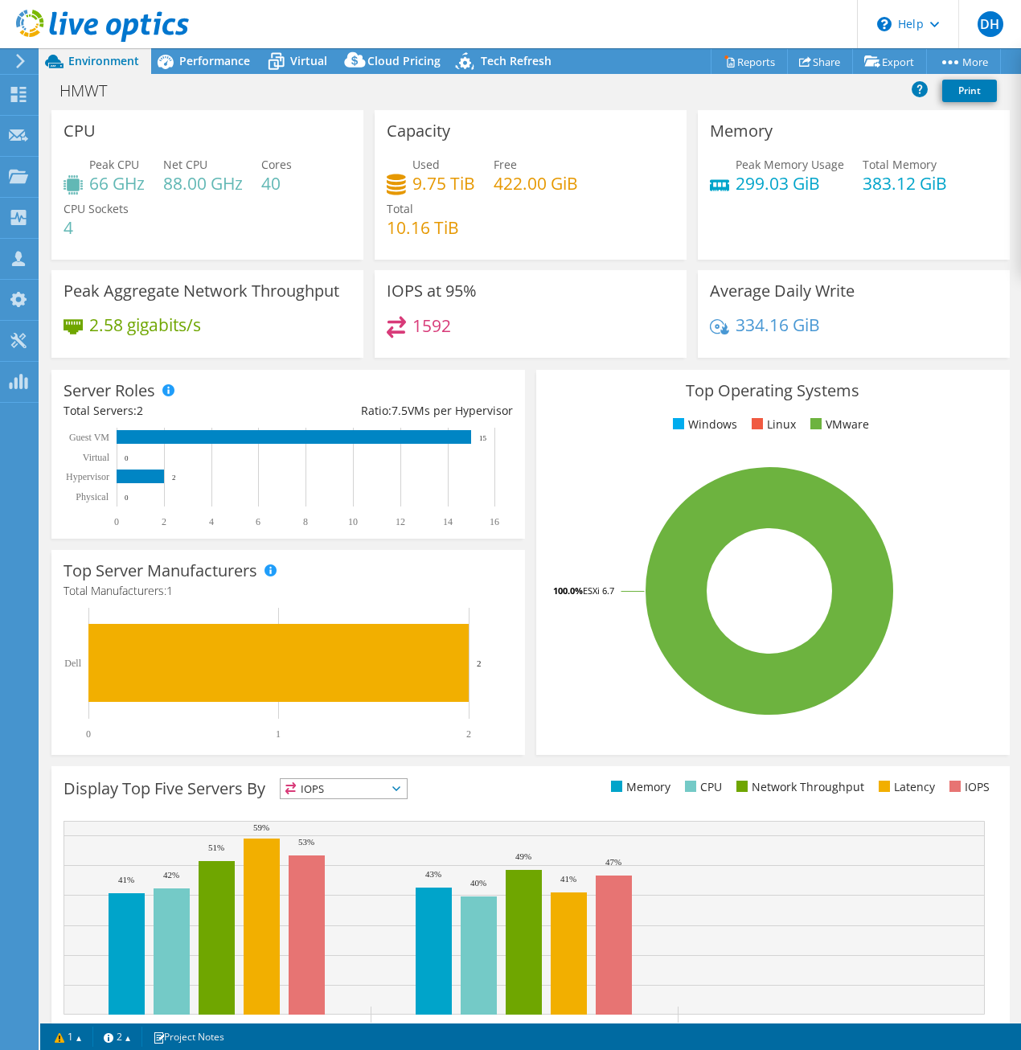
click at [531, 420] on div "Top Operating Systems Windows Linux VMware 100.0% ESXi 6.7" at bounding box center [773, 562] width 485 height 396
click at [488, 331] on div "1592" at bounding box center [531, 333] width 288 height 35
drag, startPoint x: 411, startPoint y: 331, endPoint x: 468, endPoint y: 333, distance: 57.1
click at [468, 333] on div "1592" at bounding box center [531, 333] width 288 height 35
drag, startPoint x: 468, startPoint y: 333, endPoint x: 526, endPoint y: 330, distance: 58.0
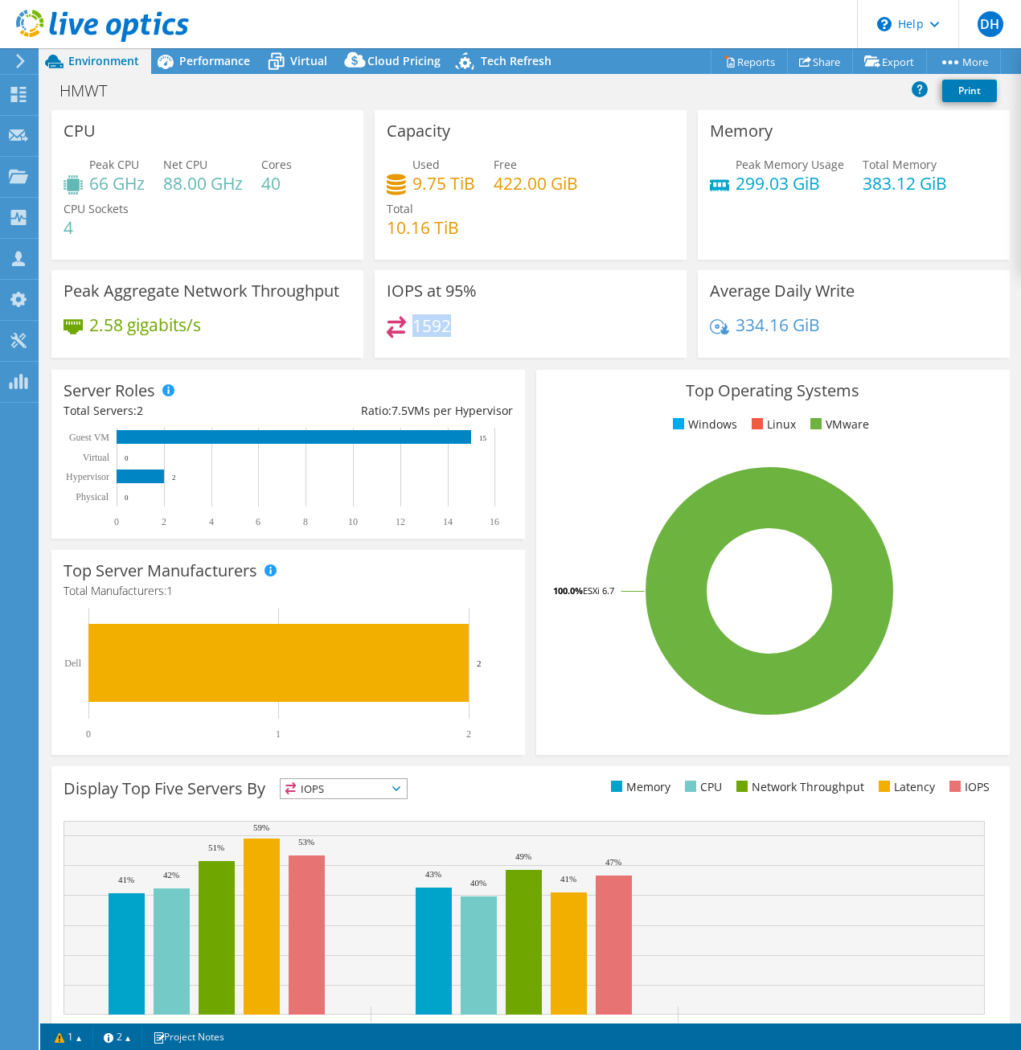
click at [526, 330] on div "1592" at bounding box center [531, 333] width 288 height 35
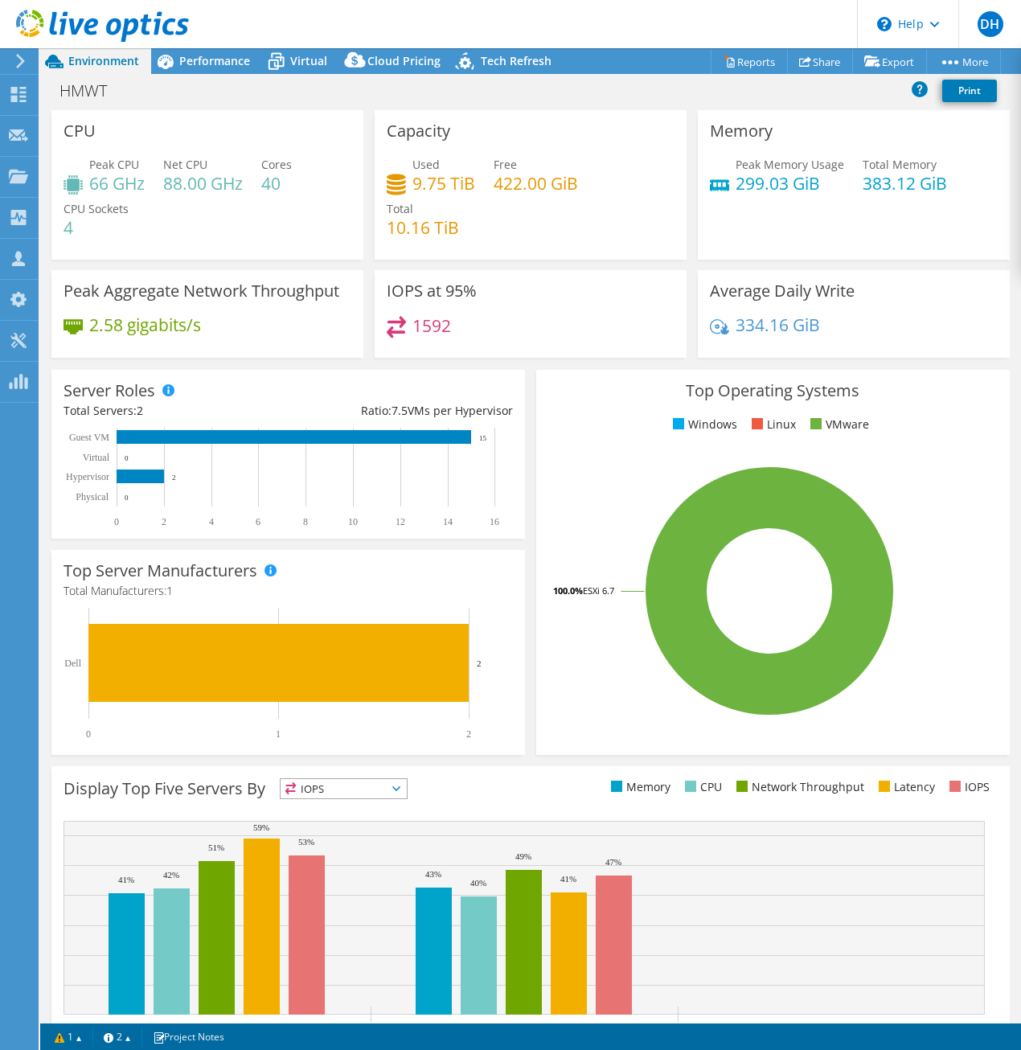
click at [526, 330] on div "1592" at bounding box center [531, 333] width 288 height 35
click at [317, 55] on span "Virtual" at bounding box center [308, 60] width 37 height 15
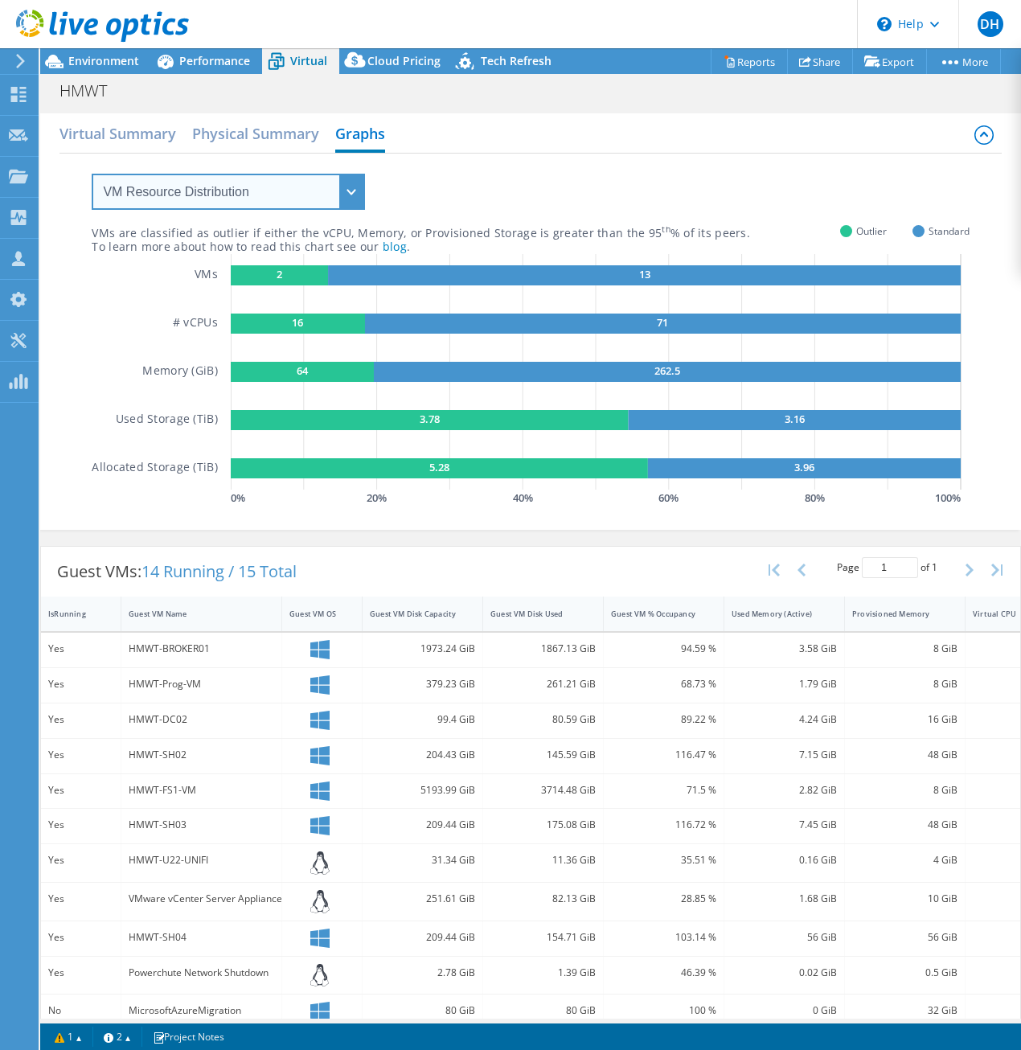
click at [228, 194] on select "VM Resource Distribution Provisioning Contrast Over Provisioning" at bounding box center [228, 192] width 273 height 36
click at [592, 199] on div "VMs are classified as outlier if either the vCPU, Memory, or Provisioned Storag…" at bounding box center [530, 332] width 877 height 356
click at [113, 65] on span "Environment" at bounding box center [103, 60] width 71 height 15
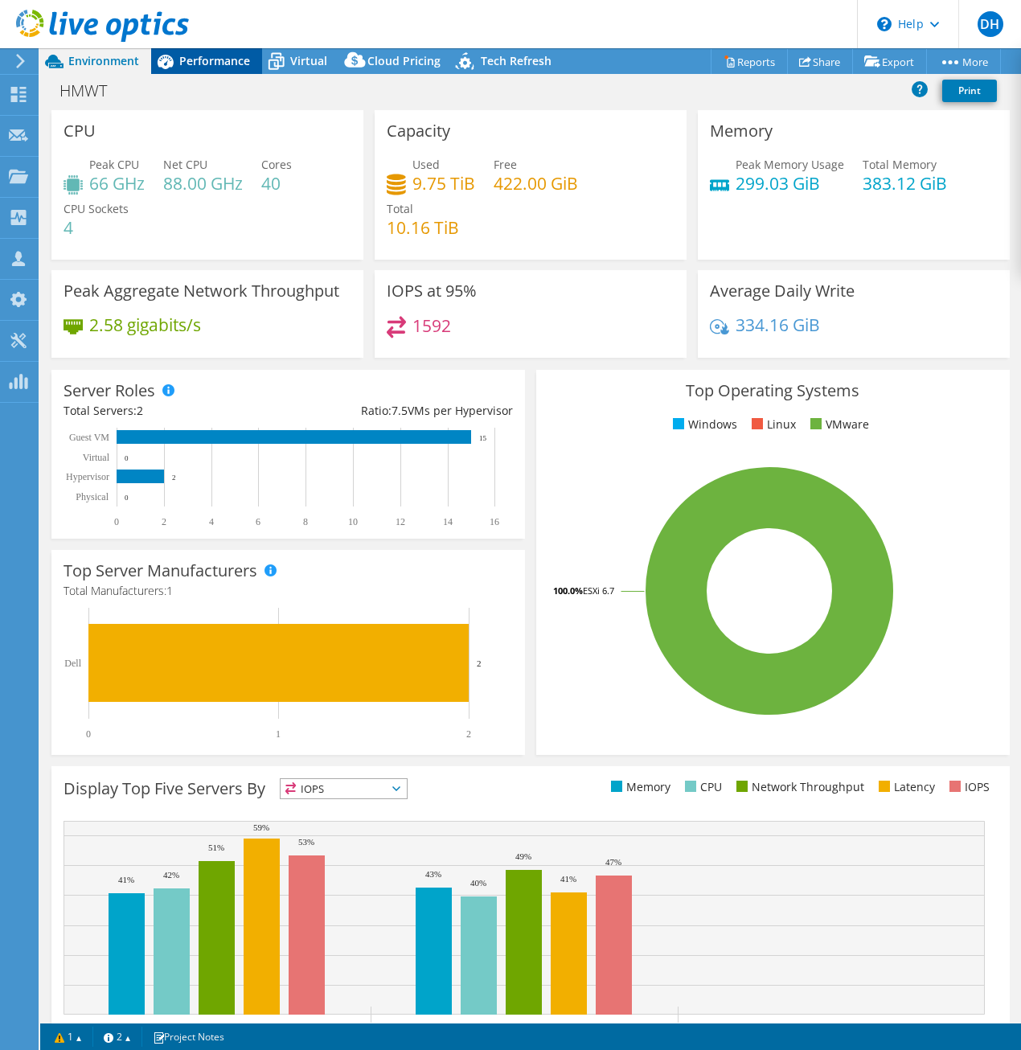
click at [223, 67] on span "Performance" at bounding box center [214, 60] width 71 height 15
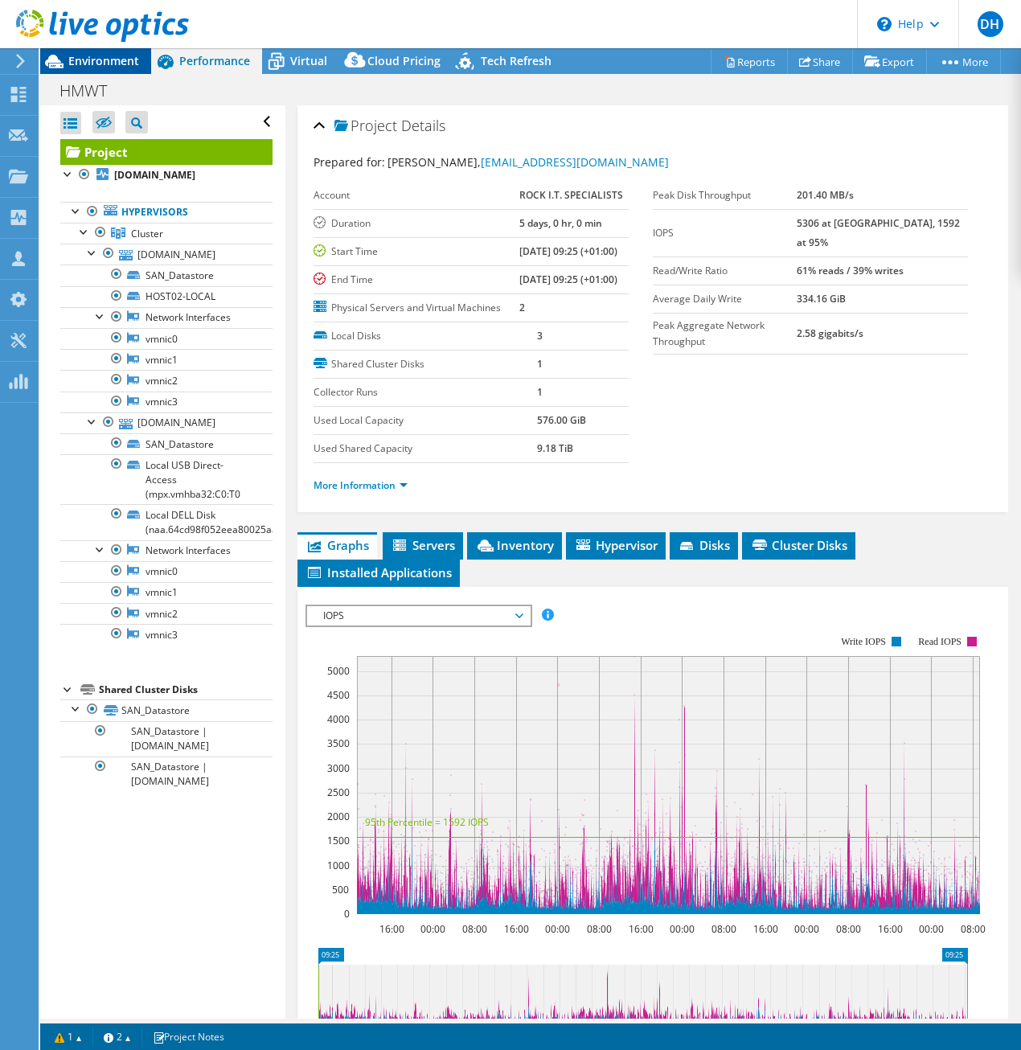
click at [128, 68] on div "Environment" at bounding box center [95, 61] width 111 height 26
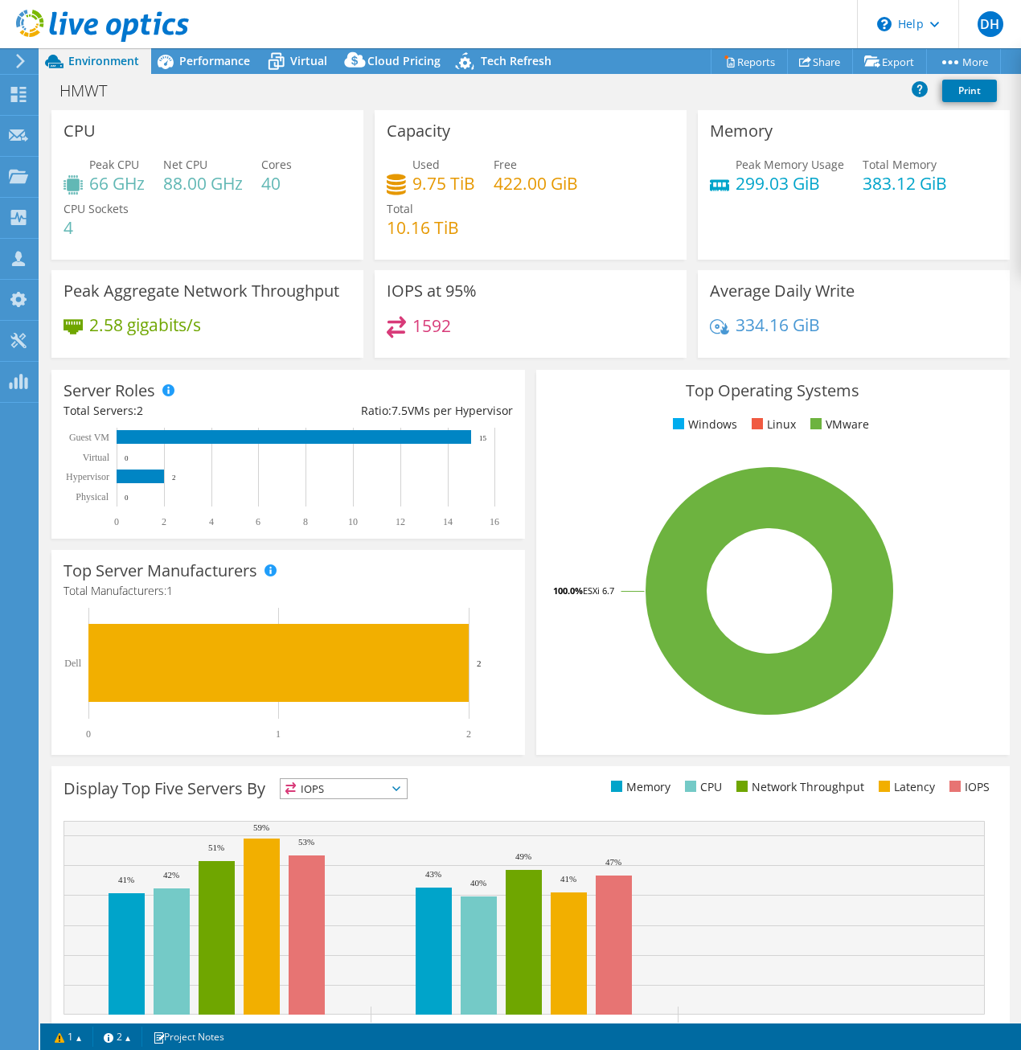
click at [524, 403] on div "Server Roles Physical Servers represent bare metal servers that were targets of…" at bounding box center [288, 454] width 485 height 180
click at [224, 67] on span "Performance" at bounding box center [214, 60] width 71 height 15
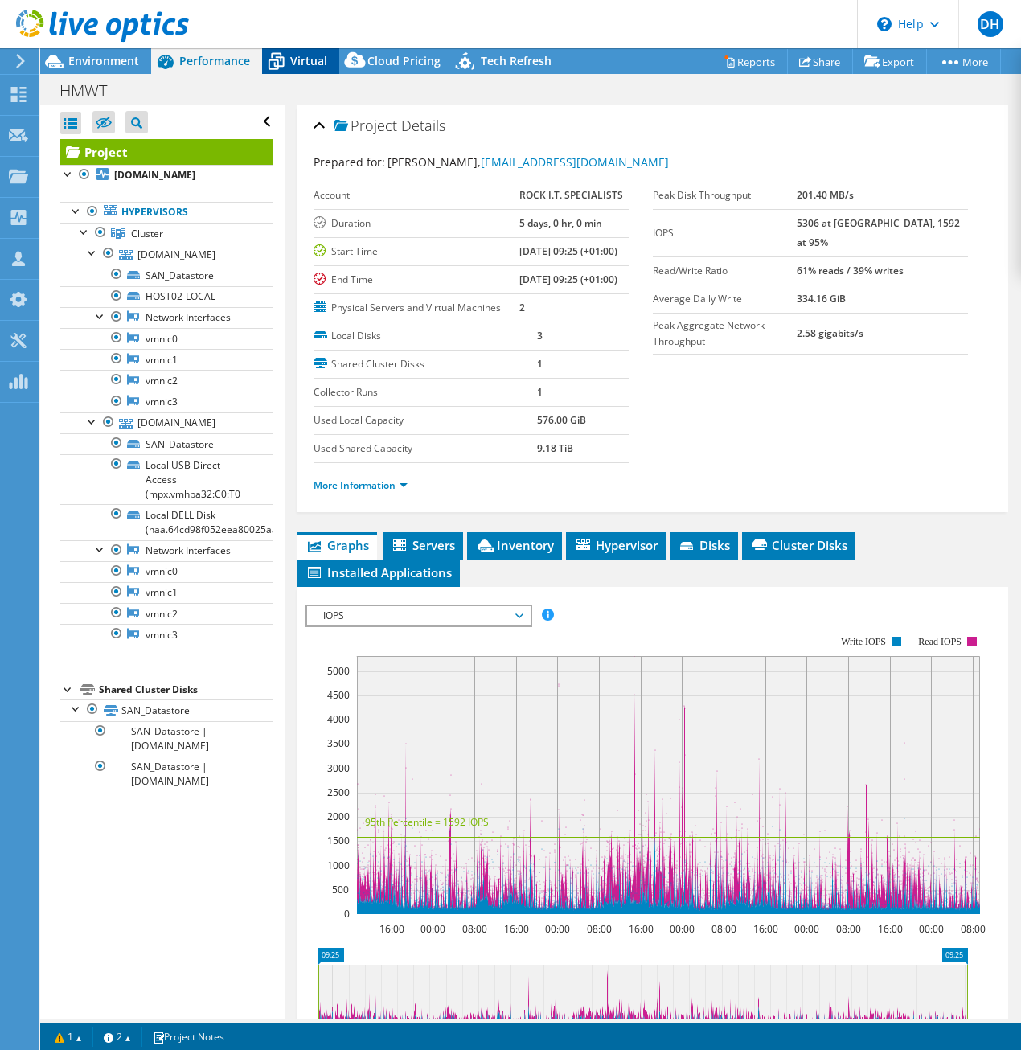
click at [302, 60] on span "Virtual" at bounding box center [308, 60] width 37 height 15
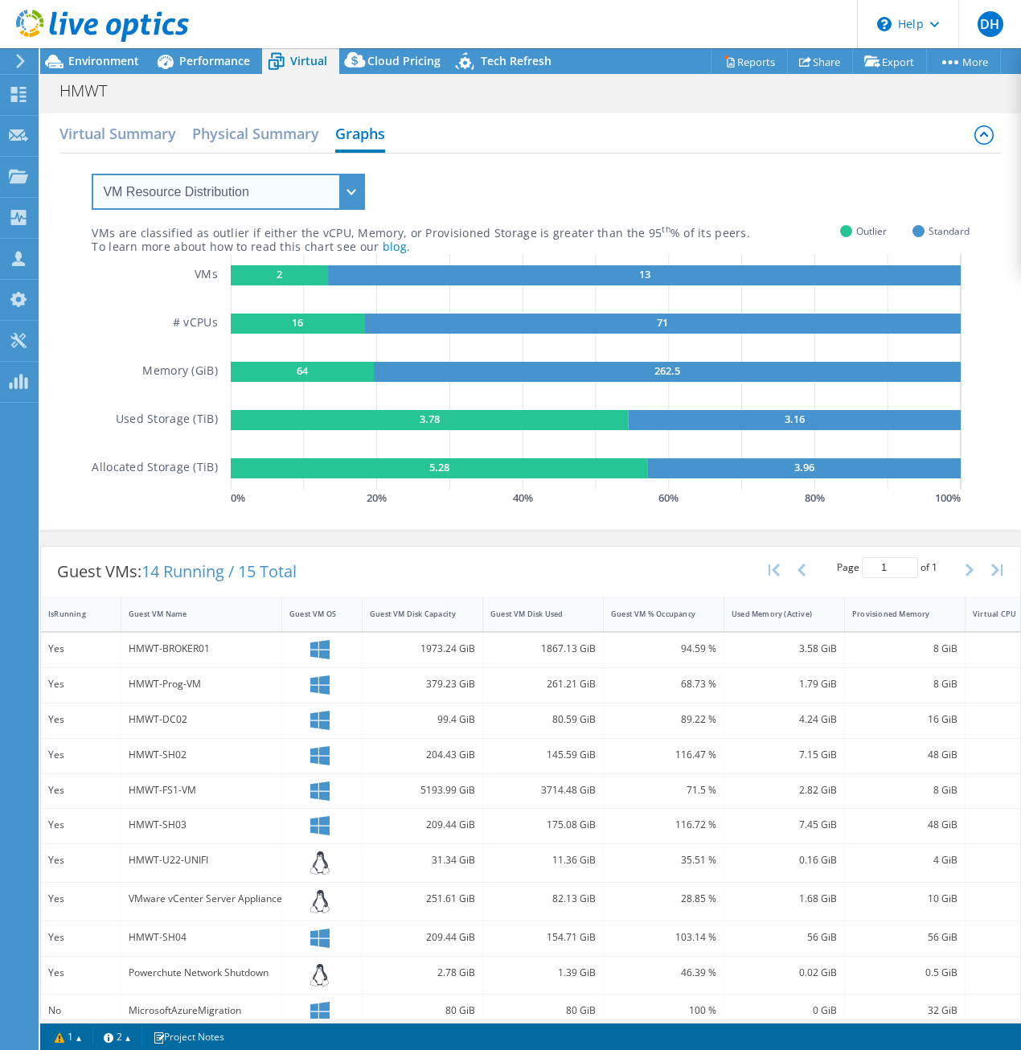
click at [273, 186] on select "VM Resource Distribution Provisioning Contrast Over Provisioning" at bounding box center [228, 192] width 273 height 36
select select "Over Provisioning"
click at [92, 174] on select "VM Resource Distribution Provisioning Contrast Over Provisioning" at bounding box center [228, 192] width 273 height 36
